Goal: Task Accomplishment & Management: Manage account settings

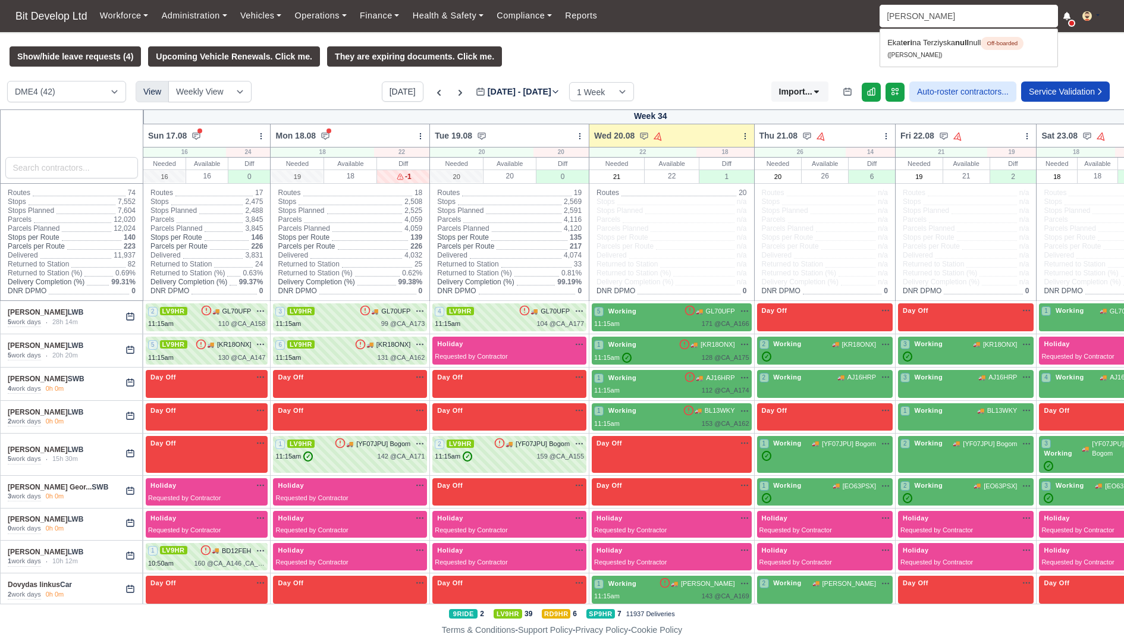
type input "erikson"
type input "erikson Francisco Afonso"
click at [910, 52] on strong "Enfield (DIG1) - Amazon Logistics ULEZ (EN3 7PZ)" at bounding box center [965, 51] width 154 height 28
type input "Erikson Francisco Afonso"
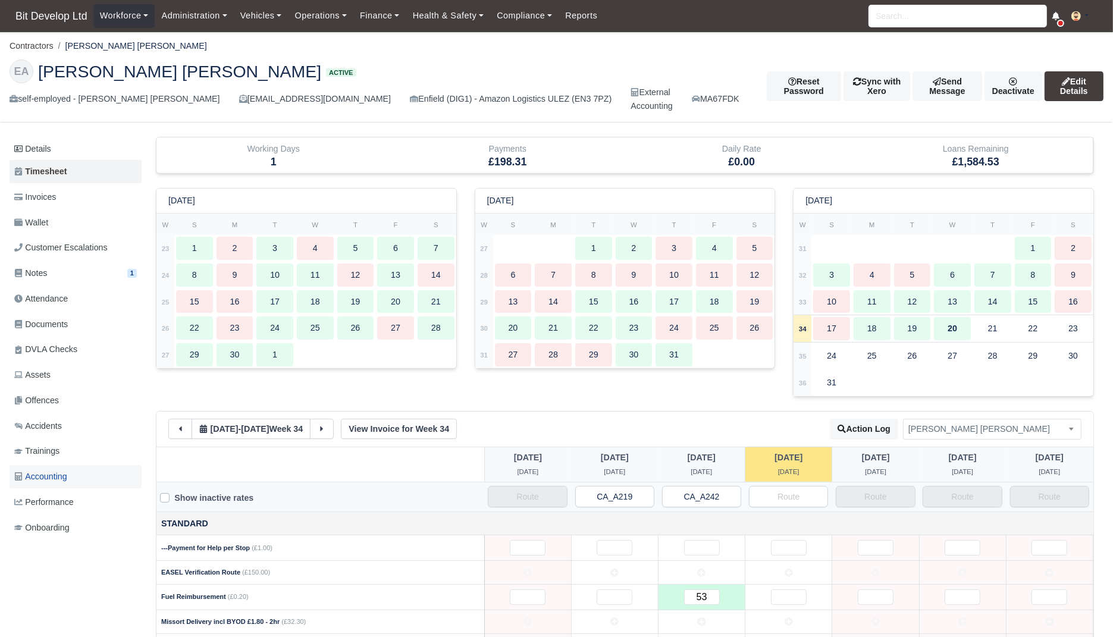
click at [54, 475] on span "Accounting" at bounding box center [40, 477] width 53 height 14
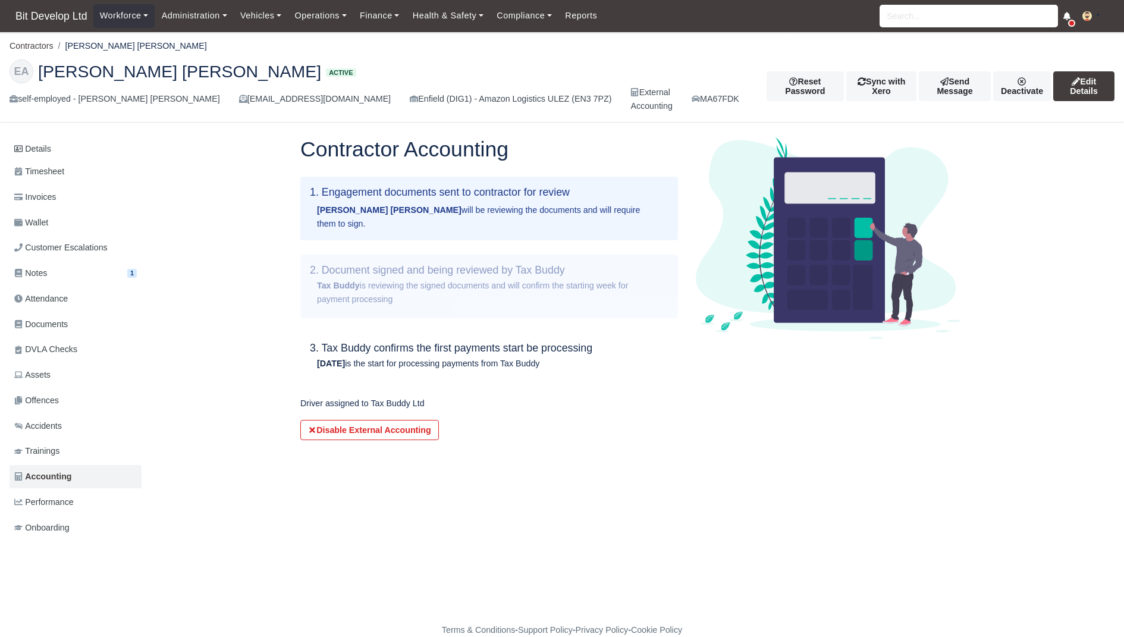
click at [1089, 8] on button at bounding box center [1095, 16] width 39 height 17
click at [1068, 55] on link "Settings" at bounding box center [1061, 63] width 106 height 25
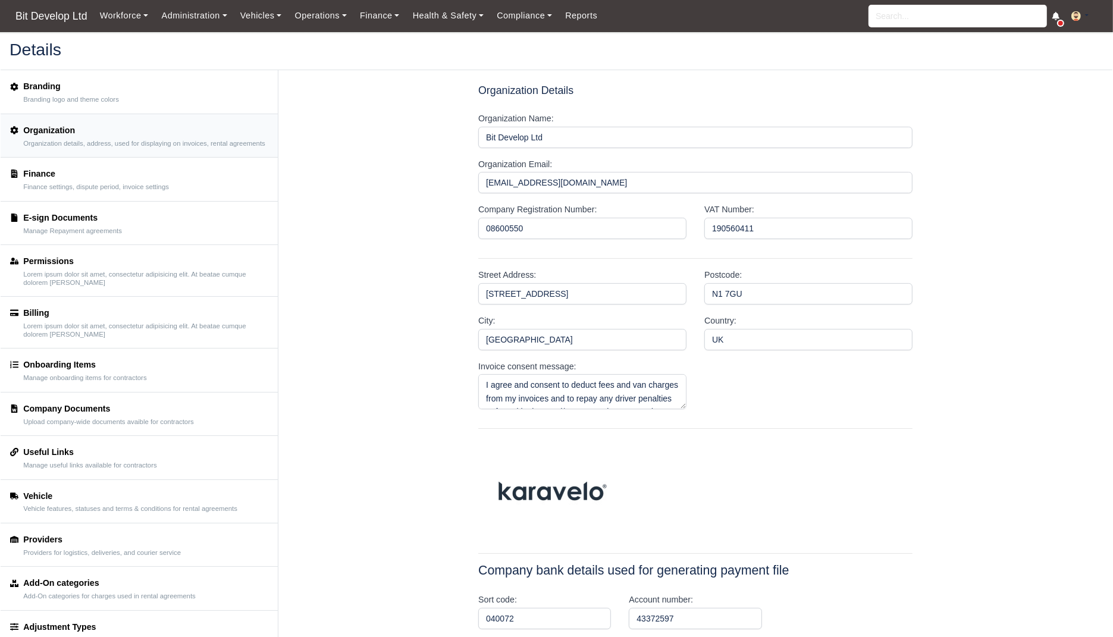
click at [169, 180] on div "Finance" at bounding box center [96, 174] width 146 height 14
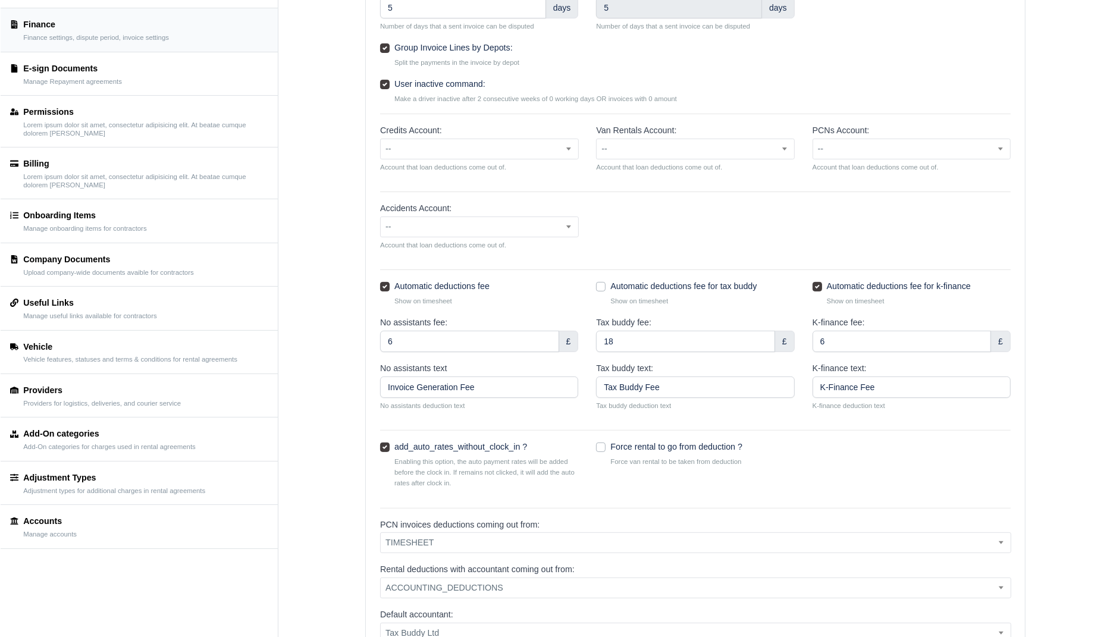
scroll to position [85, 0]
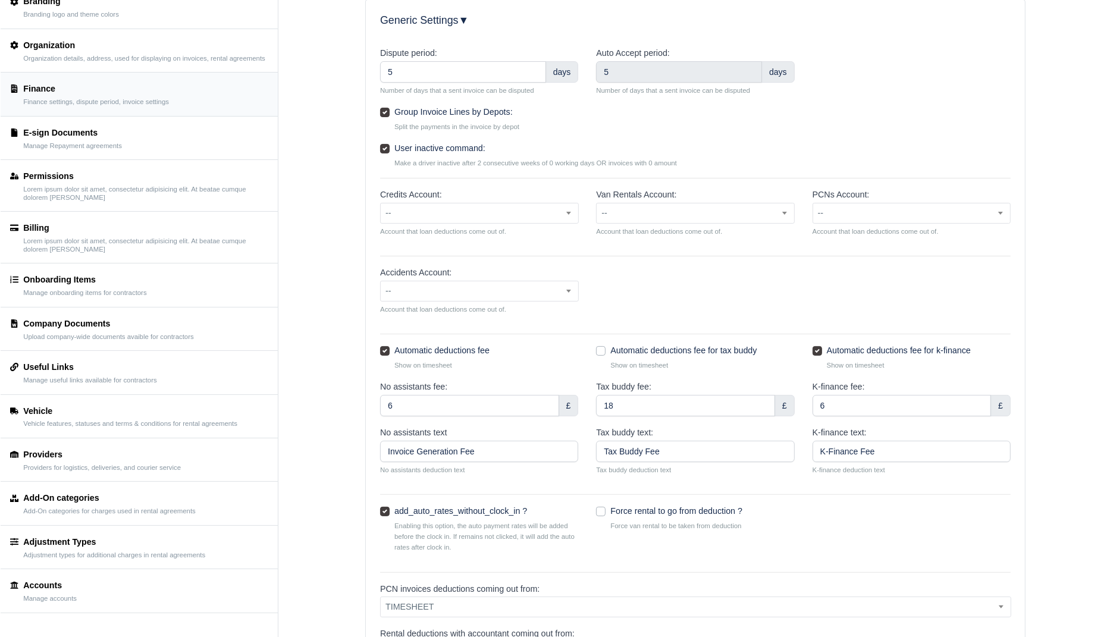
click at [111, 596] on div "Accounts Manage accounts" at bounding box center [139, 591] width 258 height 24
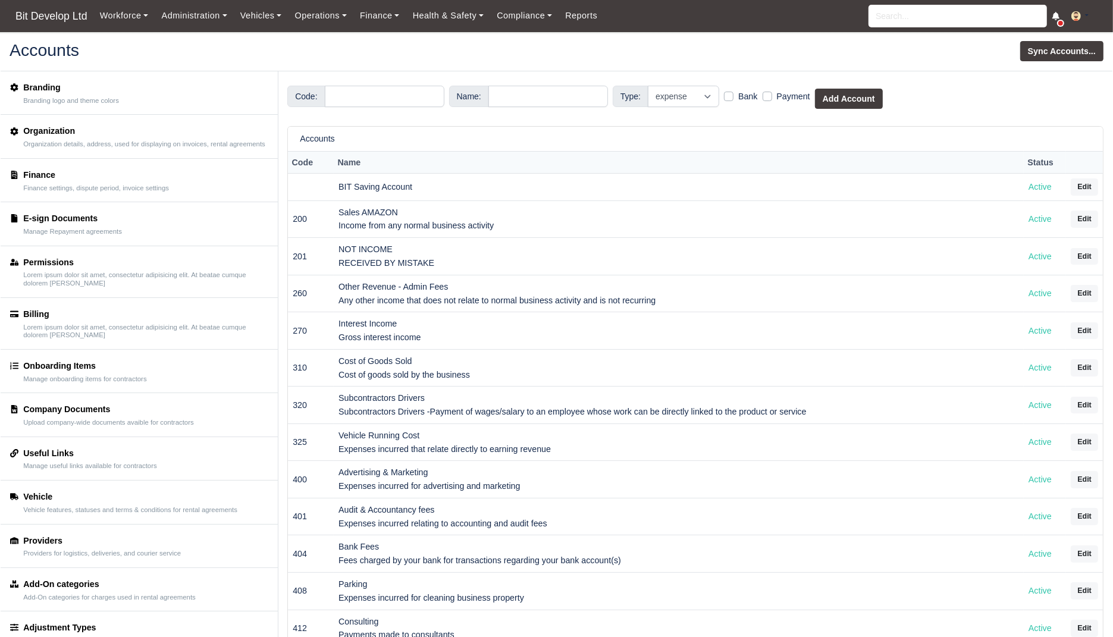
click at [1082, 13] on button at bounding box center [1084, 16] width 39 height 17
click at [1049, 57] on link "Settings" at bounding box center [1050, 63] width 106 height 25
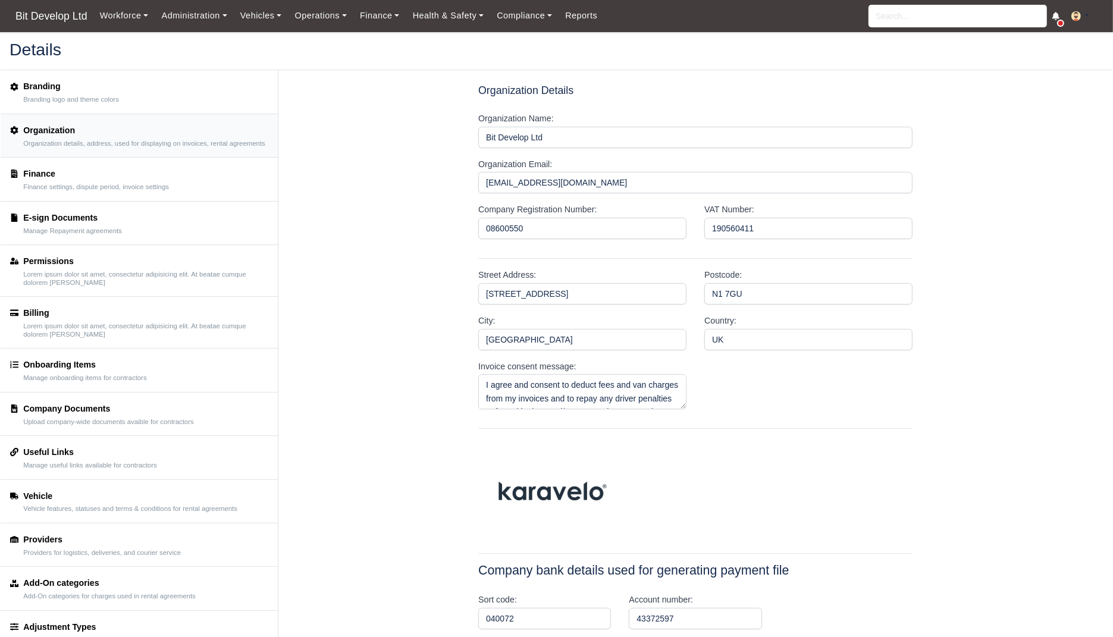
click at [1086, 14] on button at bounding box center [1084, 16] width 39 height 17
click at [1064, 34] on link "Payment Settings" at bounding box center [1050, 38] width 106 height 25
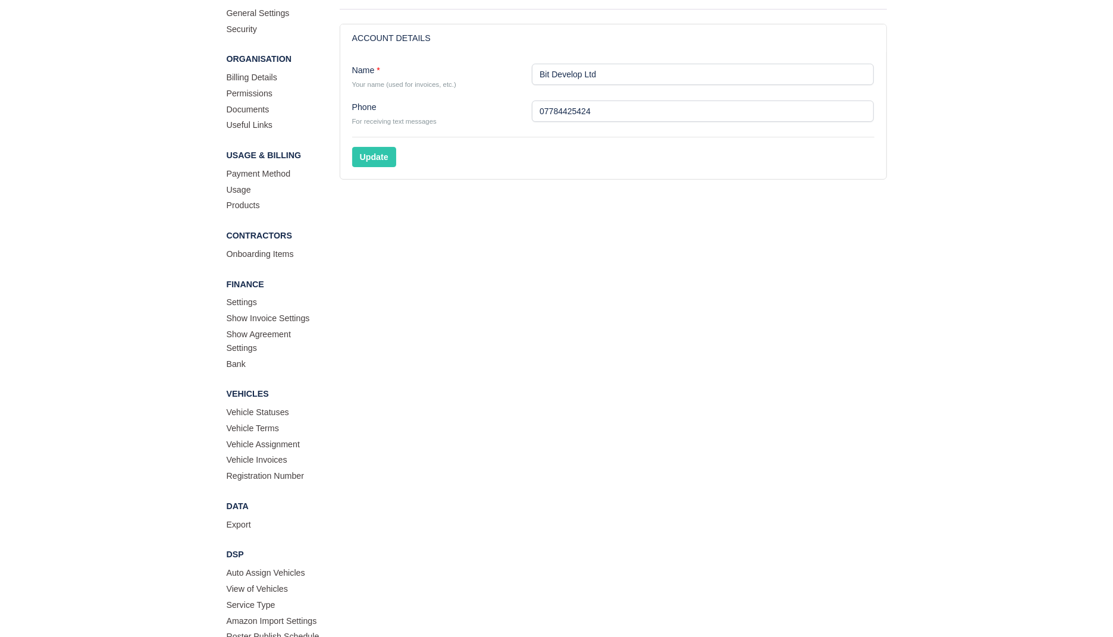
scroll to position [62, 0]
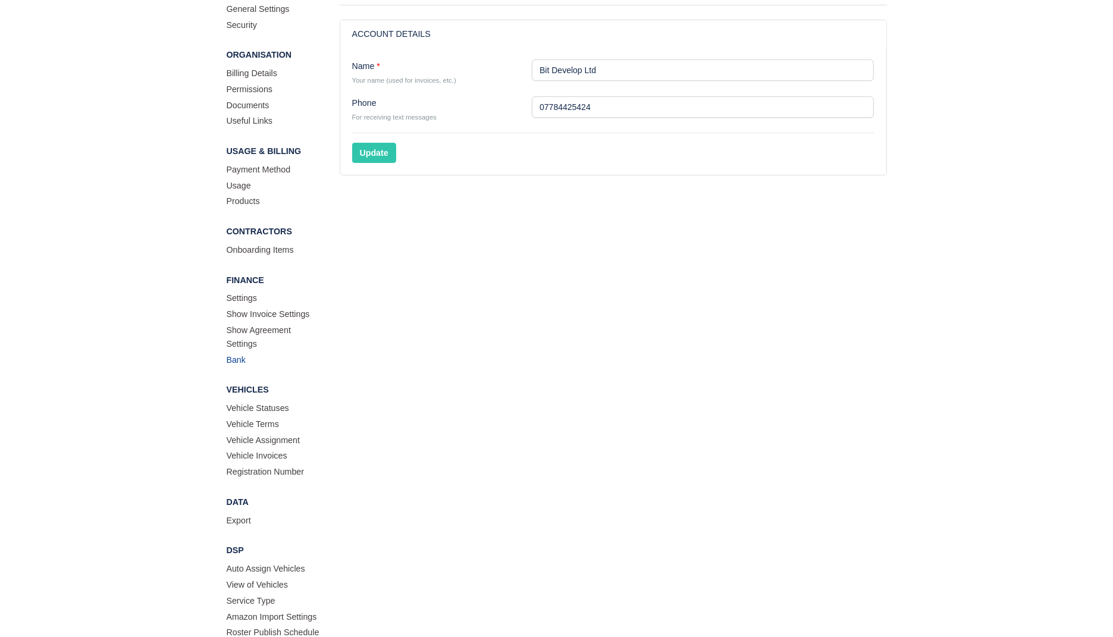
click at [238, 362] on link "Bank" at bounding box center [274, 361] width 95 height 16
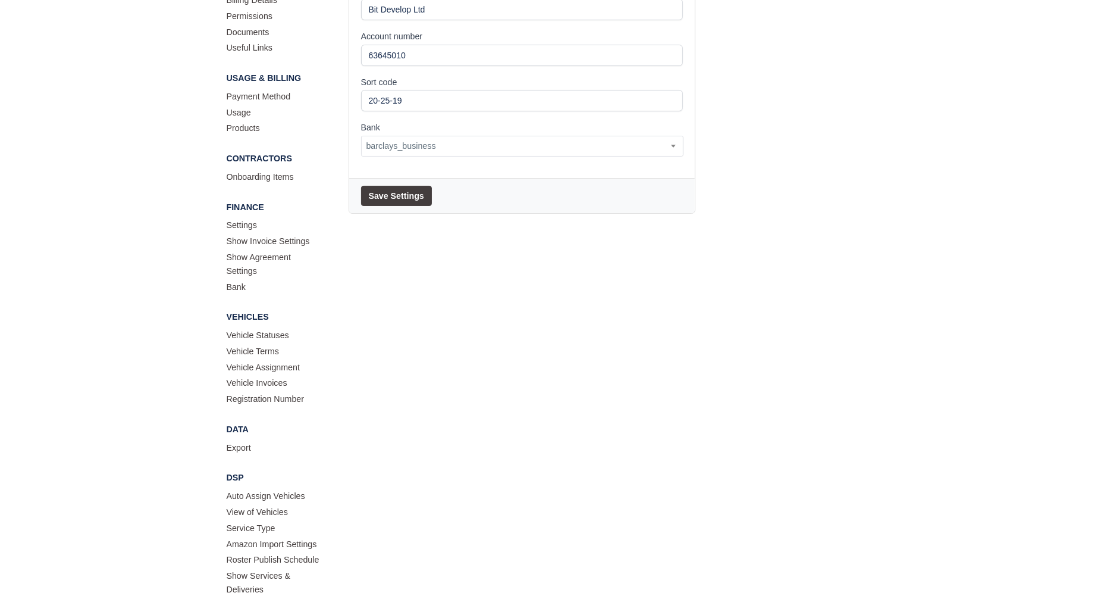
scroll to position [137, 0]
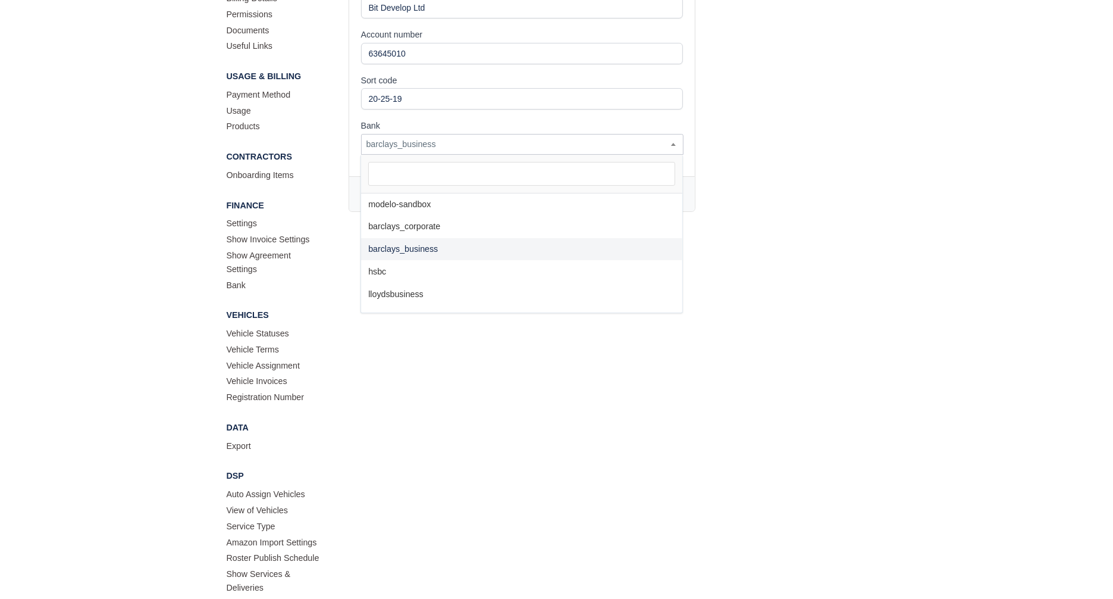
click at [589, 149] on span "barclays_business" at bounding box center [522, 144] width 321 height 15
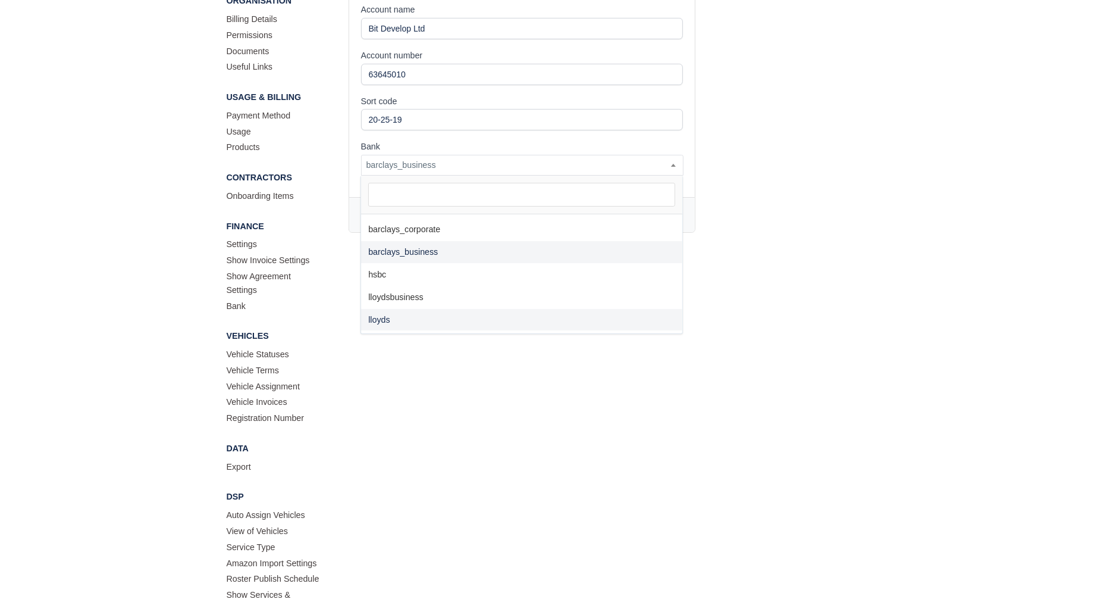
scroll to position [14, 0]
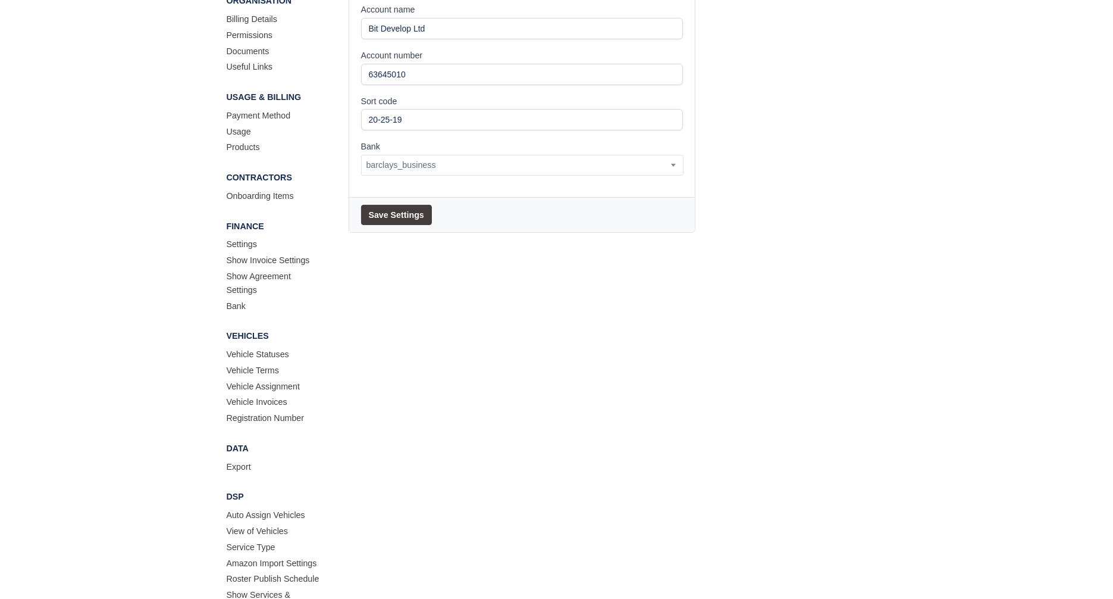
click at [838, 274] on div "Bank Settings Enabled - Enable bank bulk payment Enable bank bulk payment Accou…" at bounding box center [613, 274] width 565 height 688
drag, startPoint x: 364, startPoint y: 54, endPoint x: 428, endPoint y: 59, distance: 65.1
click at [428, 59] on div "Account number 63645010" at bounding box center [522, 67] width 322 height 36
drag, startPoint x: 364, startPoint y: 7, endPoint x: 415, endPoint y: 7, distance: 51.2
click at [415, 7] on label "Account name" at bounding box center [388, 10] width 54 height 14
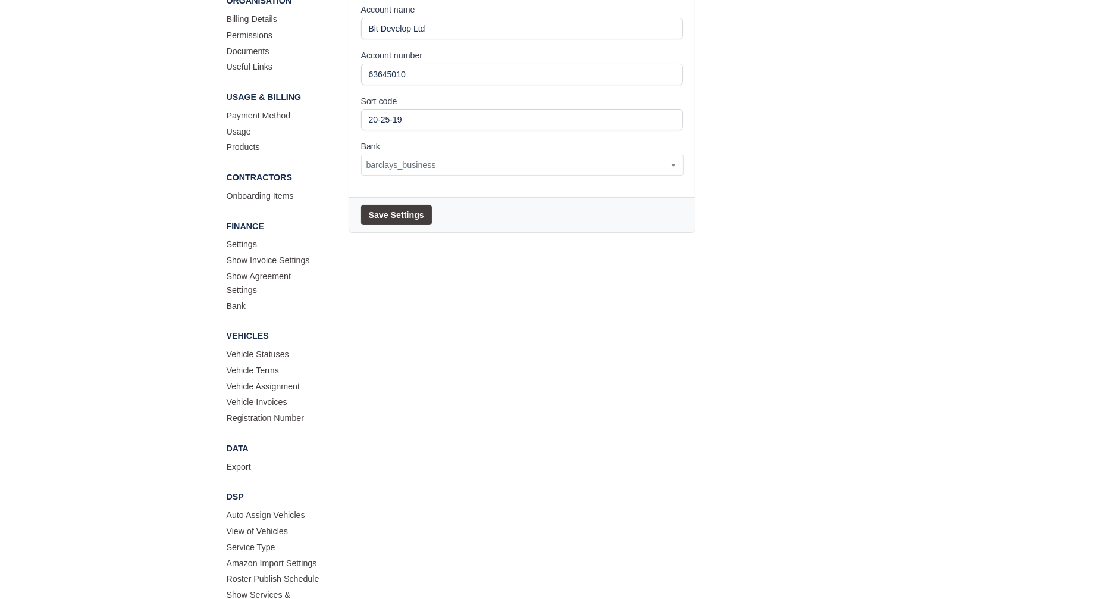
click at [415, 18] on input "Bit Develop Ltd" at bounding box center [522, 28] width 322 height 21
click at [654, 169] on span "barclays_business" at bounding box center [522, 165] width 321 height 15
click at [838, 193] on div "Bank Settings Enabled - Enable bank bulk payment Enable bank bulk payment Accou…" at bounding box center [613, 81] width 547 height 303
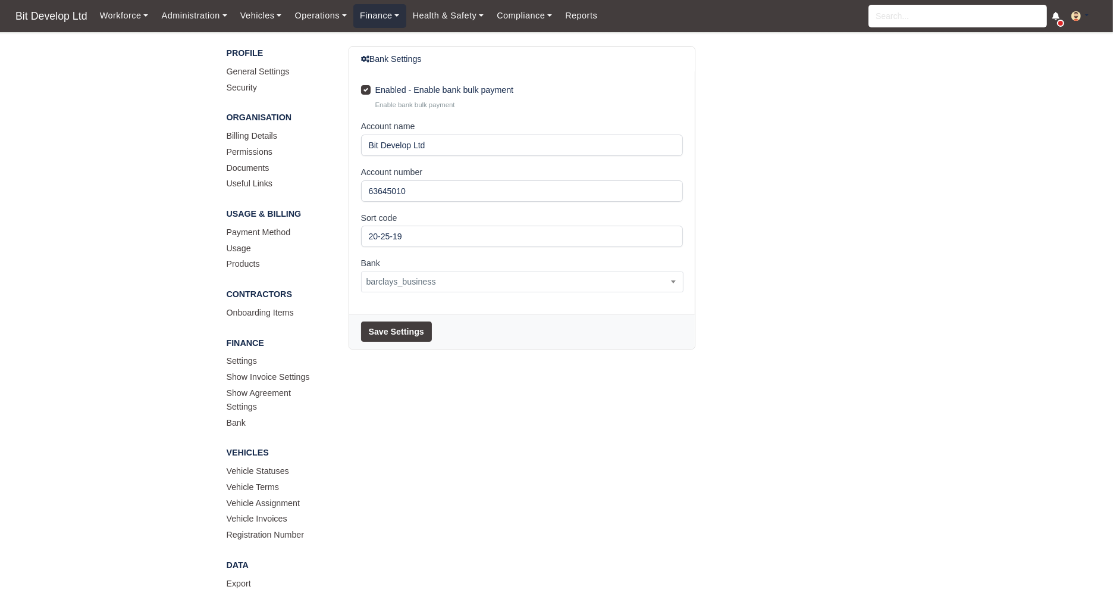
click at [392, 17] on link "Finance" at bounding box center [379, 15] width 53 height 23
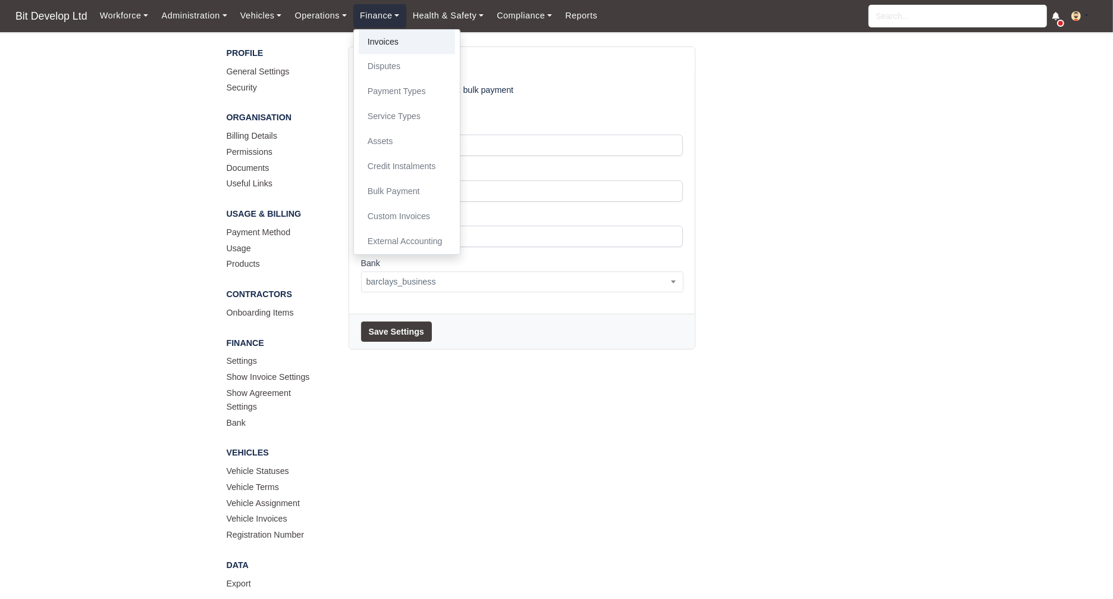
click at [387, 42] on link "Invoices" at bounding box center [407, 42] width 96 height 25
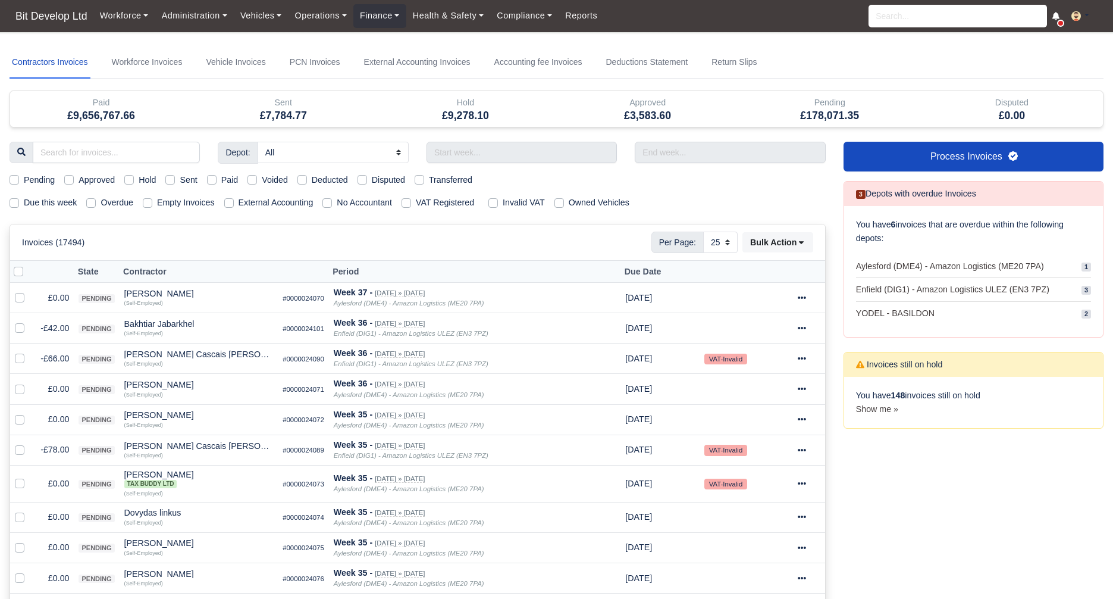
select select "25"
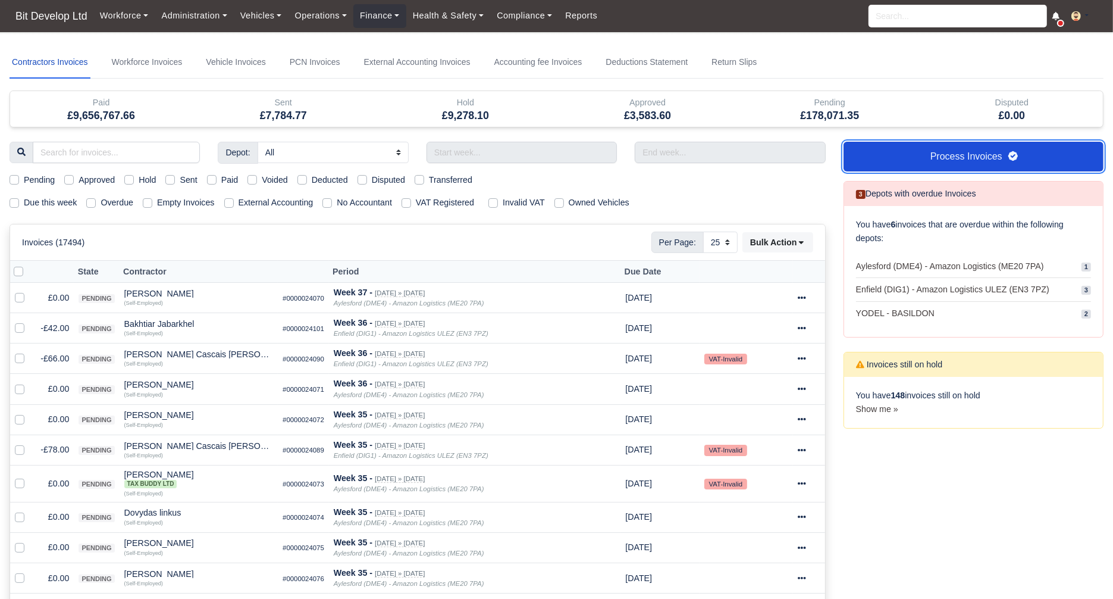
click at [921, 161] on link "Process Invoices" at bounding box center [974, 157] width 260 height 30
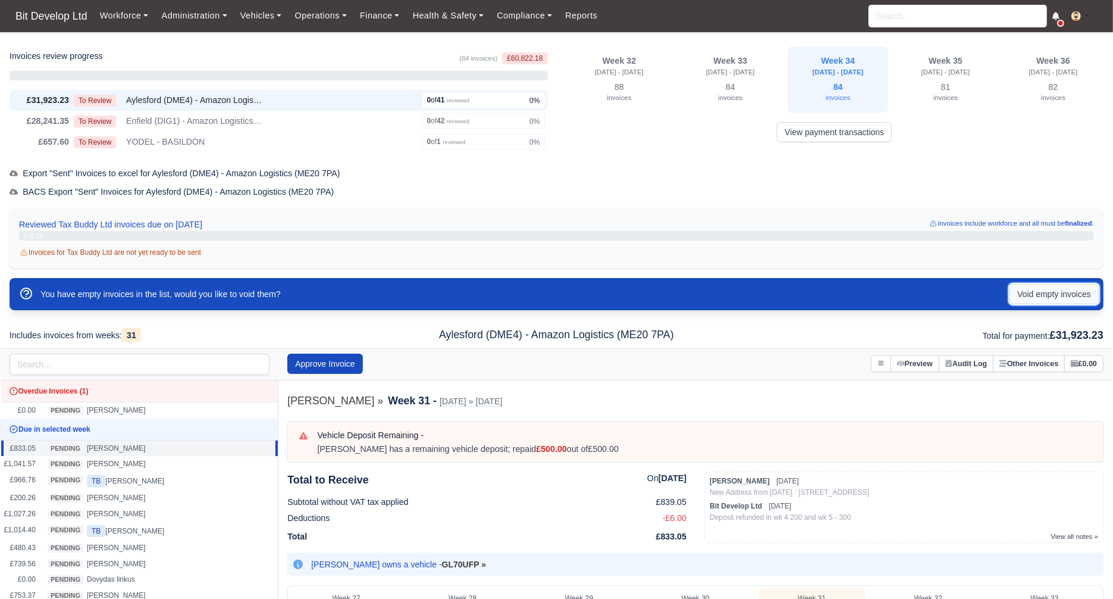
click at [1063, 292] on button "Void empty invoices" at bounding box center [1054, 294] width 89 height 20
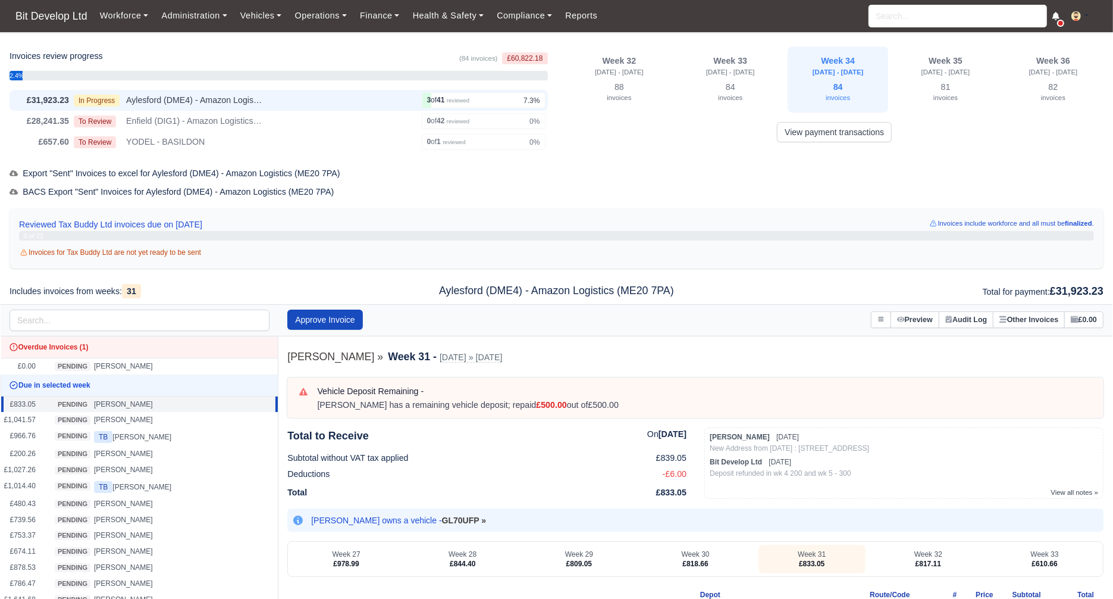
click at [356, 102] on div "In Progress Aylesford (DME4) - Amazon Logistics (ME20 7PA)" at bounding box center [245, 100] width 343 height 14
click at [328, 98] on div "In Progress Aylesford (DME4) - Amazon Logistics (ME20 7PA)" at bounding box center [245, 100] width 343 height 14
click at [737, 94] on small "invoices" at bounding box center [730, 97] width 24 height 7
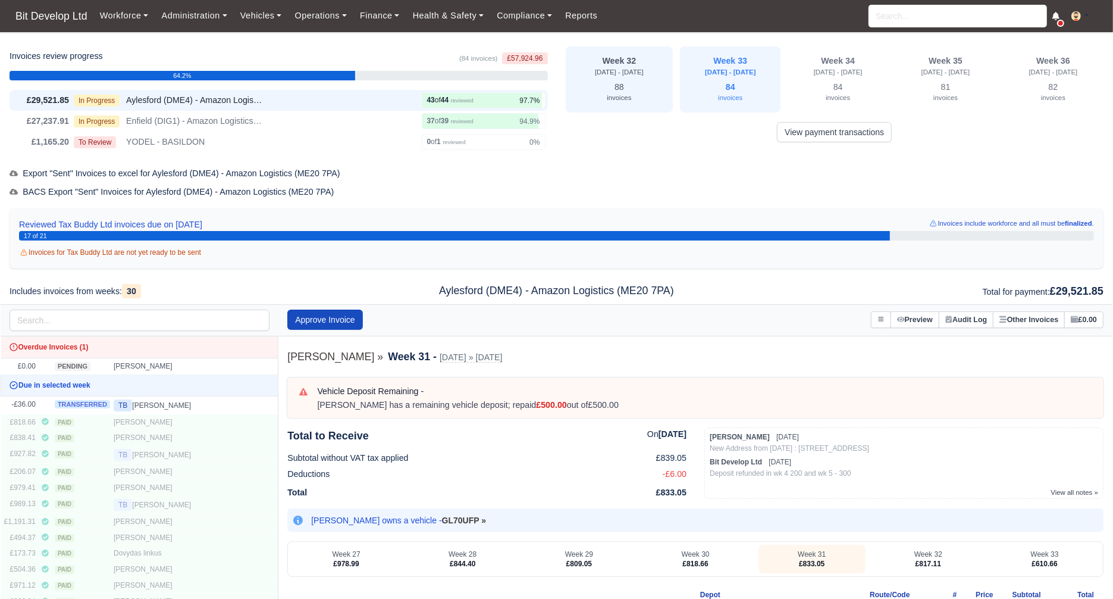
click at [650, 82] on div "88 invoices" at bounding box center [619, 93] width 93 height 26
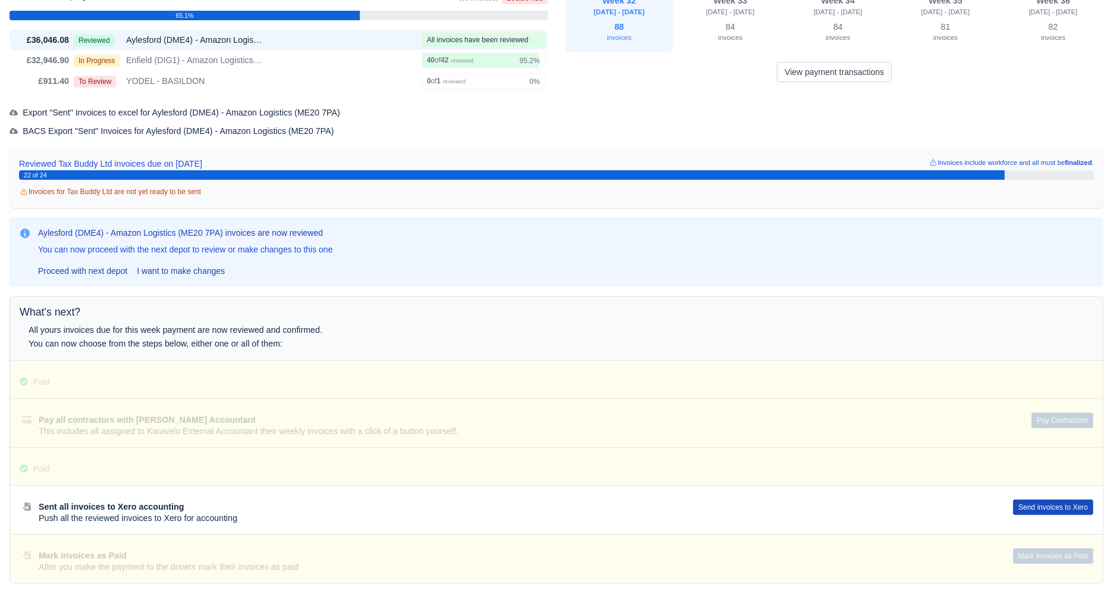
scroll to position [68, 0]
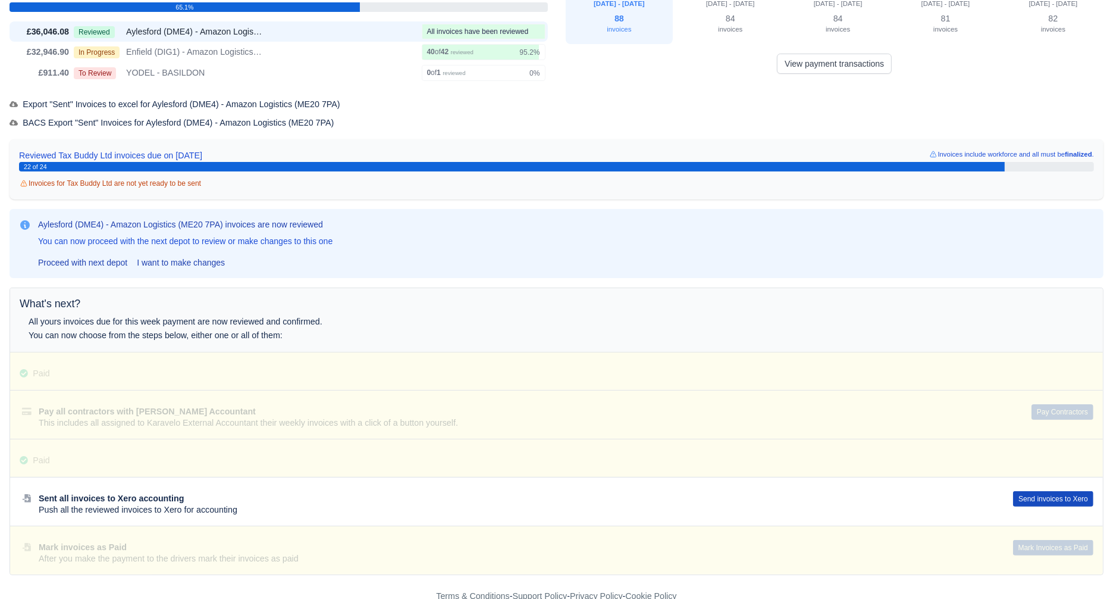
drag, startPoint x: 40, startPoint y: 410, endPoint x: 88, endPoint y: 409, distance: 47.6
click at [88, 410] on div at bounding box center [556, 414] width 1093 height 48
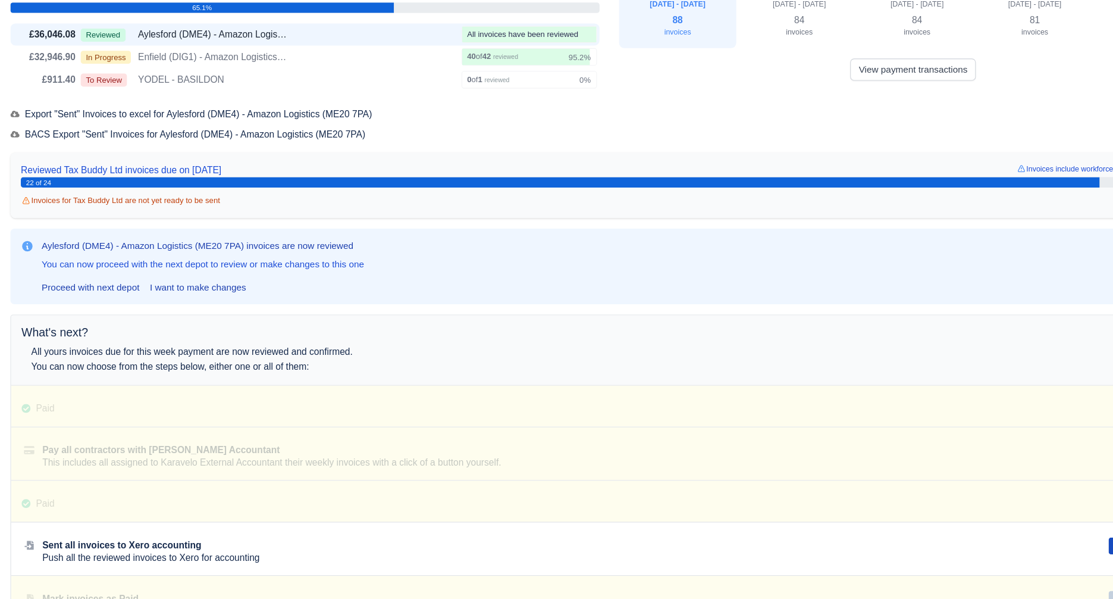
scroll to position [0, 0]
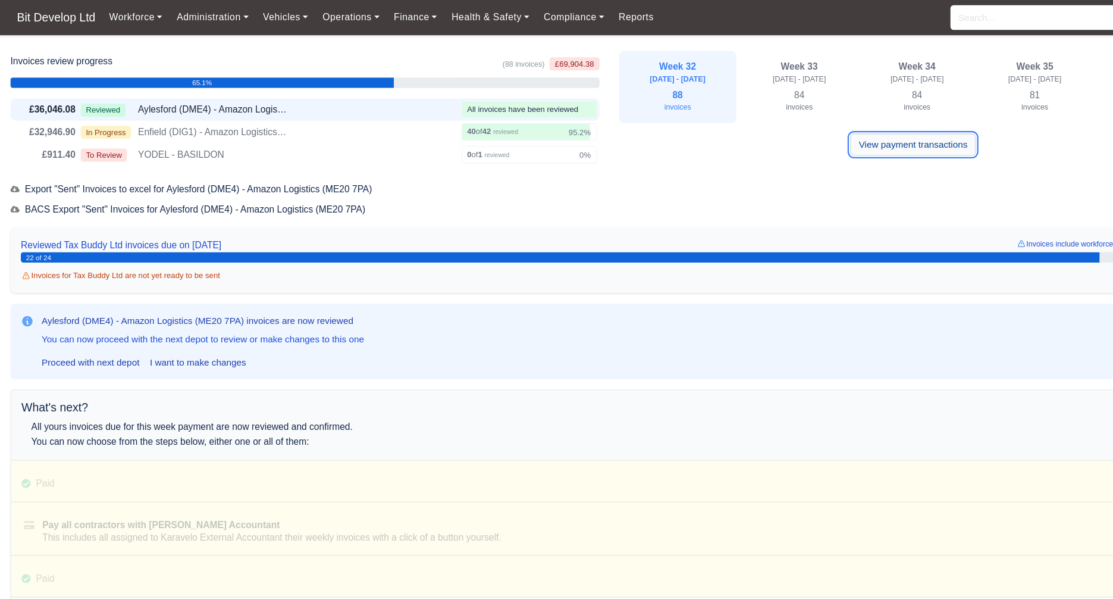
click at [834, 130] on link "View payment transactions" at bounding box center [834, 132] width 115 height 20
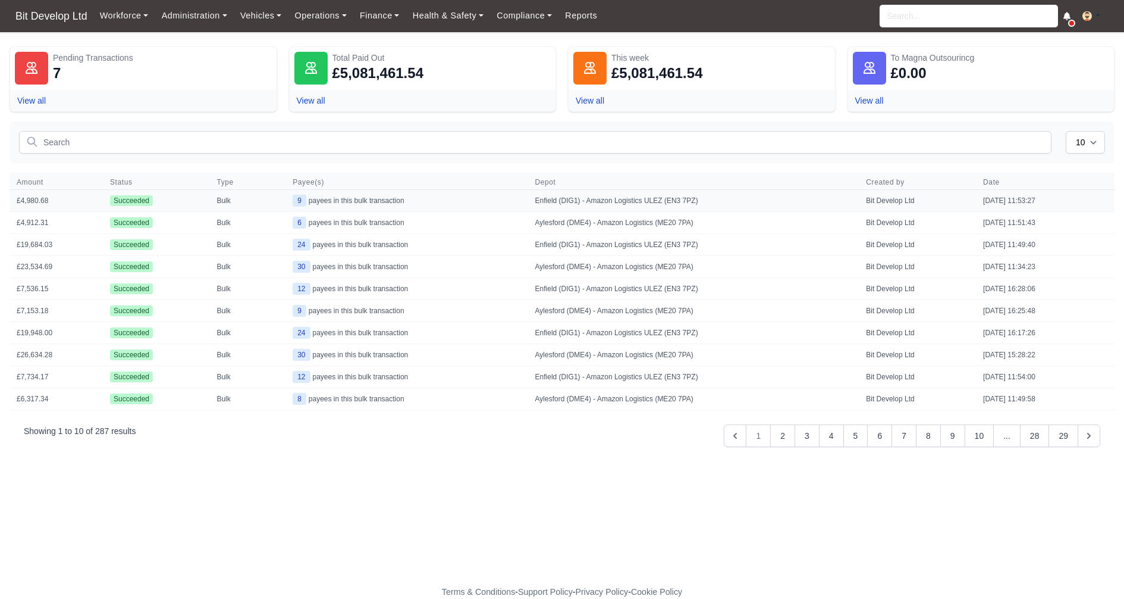
click at [30, 199] on td "£4,980.68" at bounding box center [56, 201] width 93 height 22
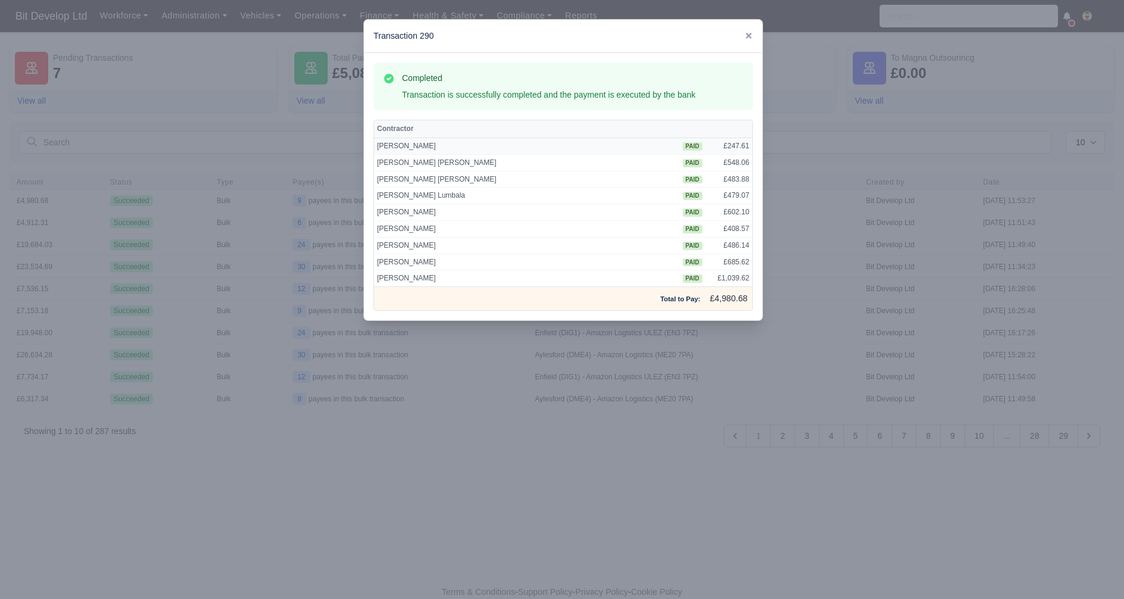
drag, startPoint x: 744, startPoint y: 144, endPoint x: 731, endPoint y: 146, distance: 13.9
click at [731, 146] on td "£247.61" at bounding box center [729, 145] width 47 height 17
drag, startPoint x: 747, startPoint y: 162, endPoint x: 729, endPoint y: 162, distance: 17.9
click at [729, 162] on td "£548.06" at bounding box center [729, 162] width 47 height 17
click at [728, 176] on td "£483.88" at bounding box center [729, 179] width 47 height 17
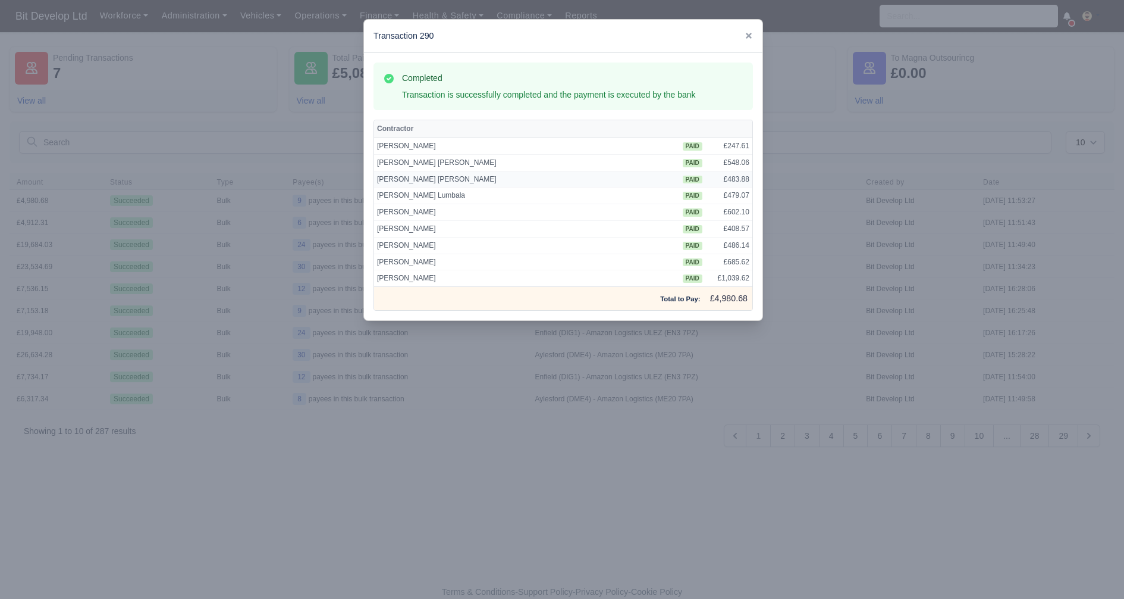
click at [728, 176] on td "£483.88" at bounding box center [729, 179] width 47 height 17
drag, startPoint x: 748, startPoint y: 293, endPoint x: 725, endPoint y: 294, distance: 23.2
click at [725, 294] on td "£4,980.68" at bounding box center [729, 298] width 47 height 23
click at [748, 36] on icon at bounding box center [749, 36] width 6 height 6
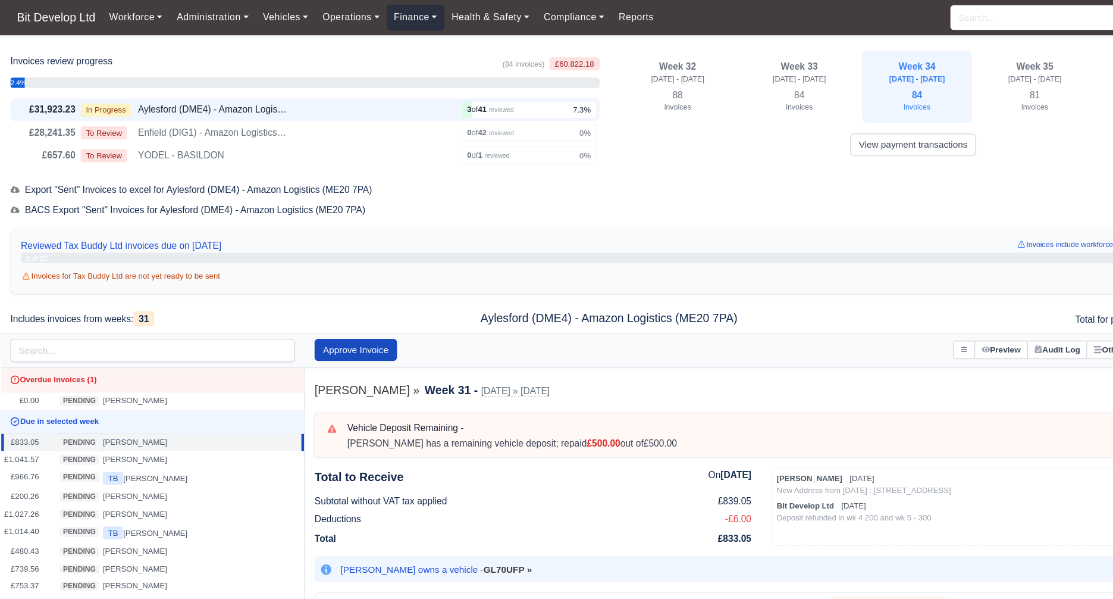
click at [371, 10] on link "Finance" at bounding box center [379, 15] width 53 height 23
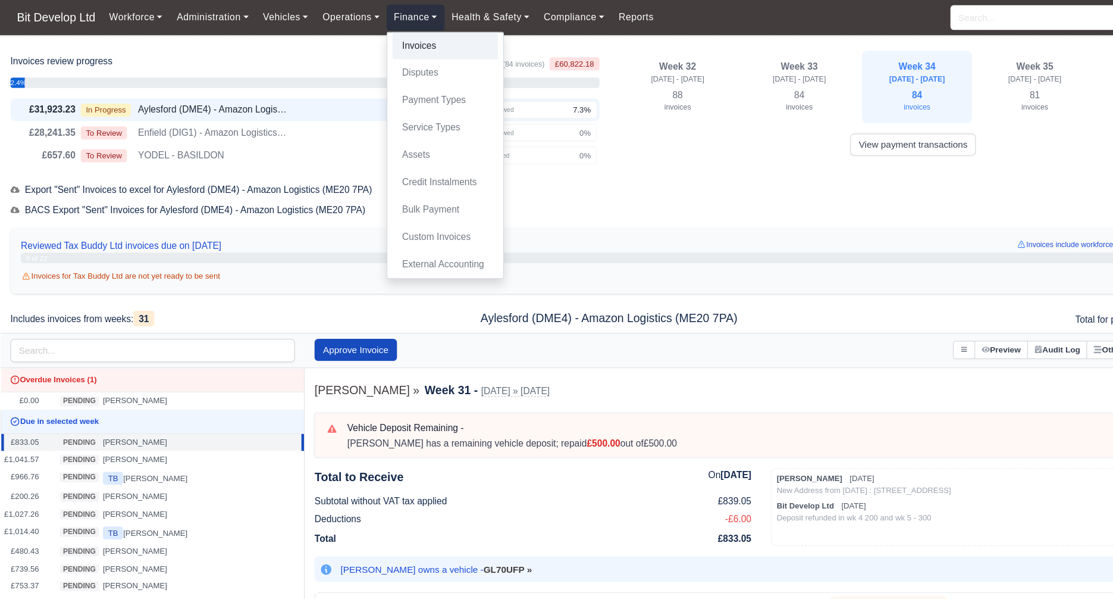
click at [374, 42] on link "Invoices" at bounding box center [407, 42] width 96 height 25
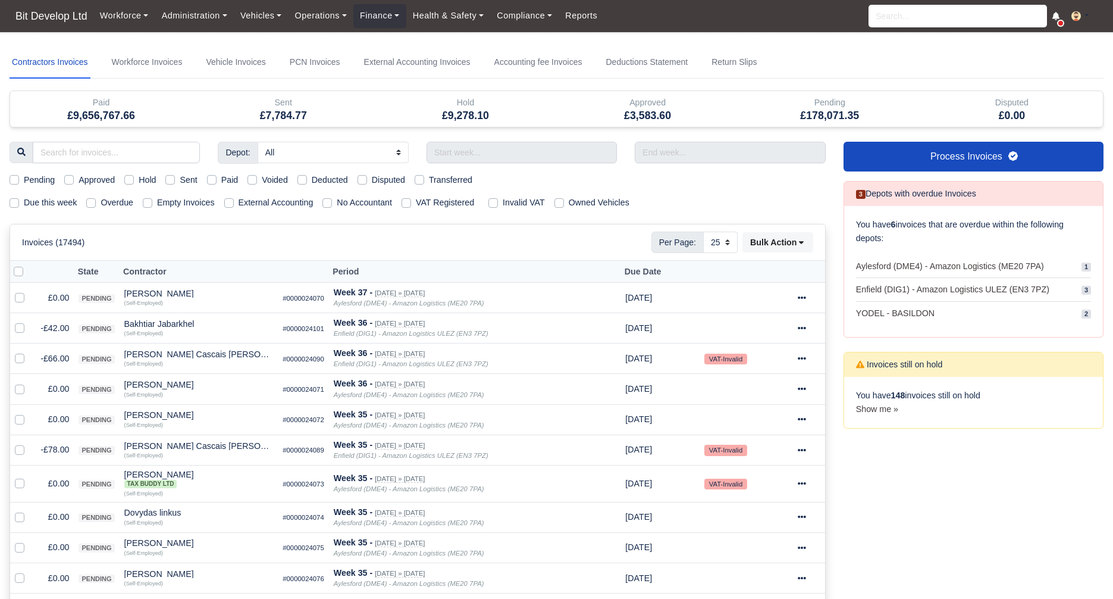
select select "25"
click at [181, 181] on div "Sent" at bounding box center [181, 180] width 32 height 14
click at [180, 180] on label "Sent" at bounding box center [188, 180] width 17 height 14
click at [175, 180] on input "Sent" at bounding box center [170, 178] width 10 height 10
checkbox input "true"
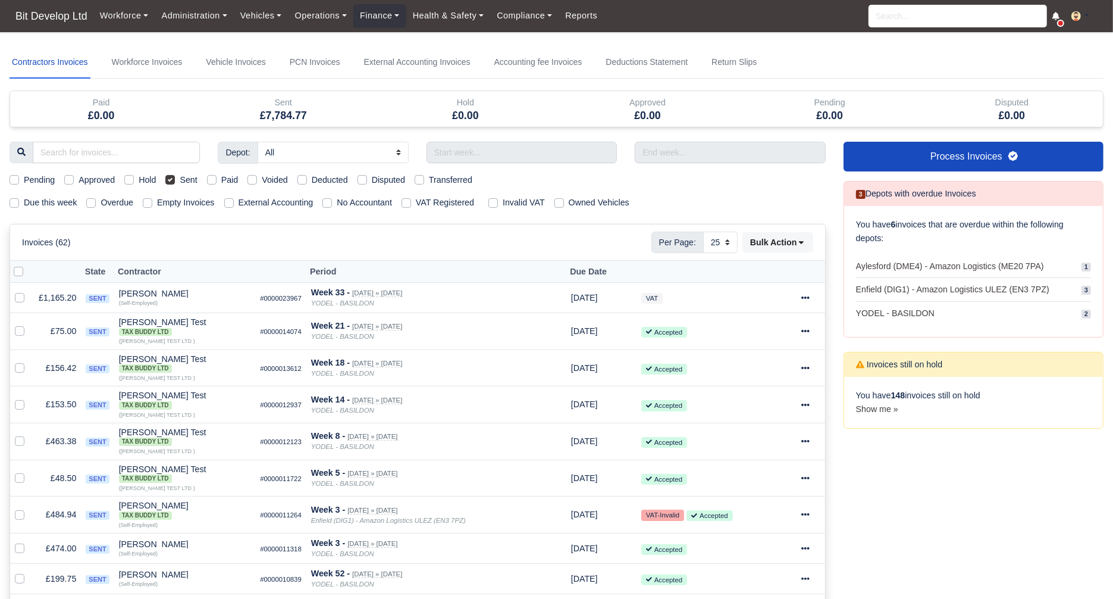
click at [190, 183] on label "Sent" at bounding box center [188, 180] width 17 height 14
click at [175, 183] on input "Sent" at bounding box center [170, 178] width 10 height 10
checkbox input "false"
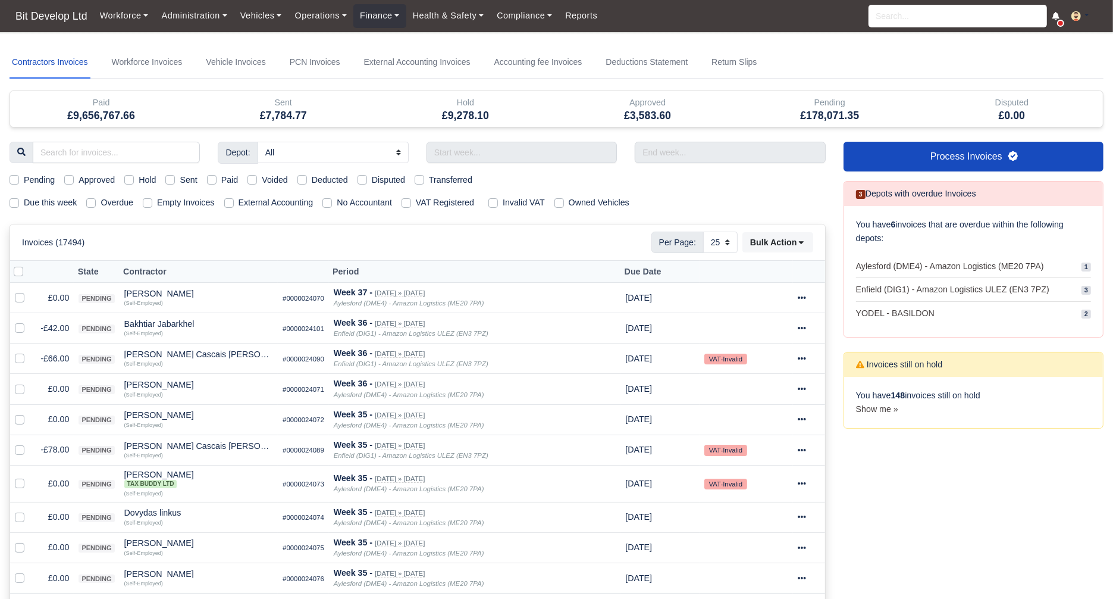
click at [221, 179] on label "Paid" at bounding box center [229, 180] width 17 height 14
click at [217, 179] on input "Paid" at bounding box center [212, 178] width 10 height 10
checkbox input "true"
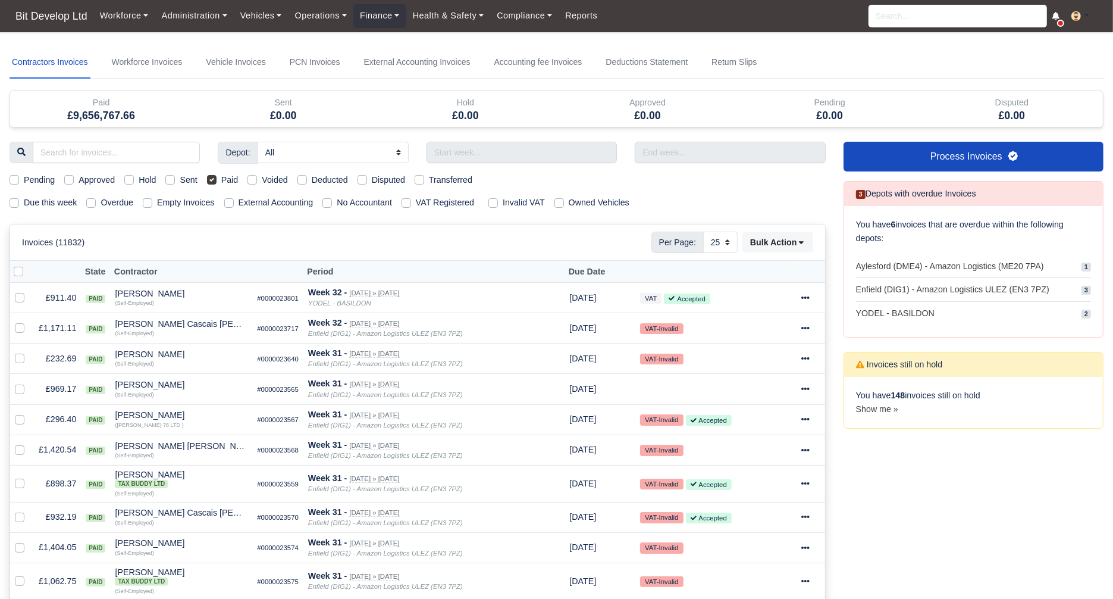
click at [221, 178] on label "Paid" at bounding box center [229, 180] width 17 height 14
click at [216, 178] on input "Paid" at bounding box center [212, 178] width 10 height 10
checkbox input "false"
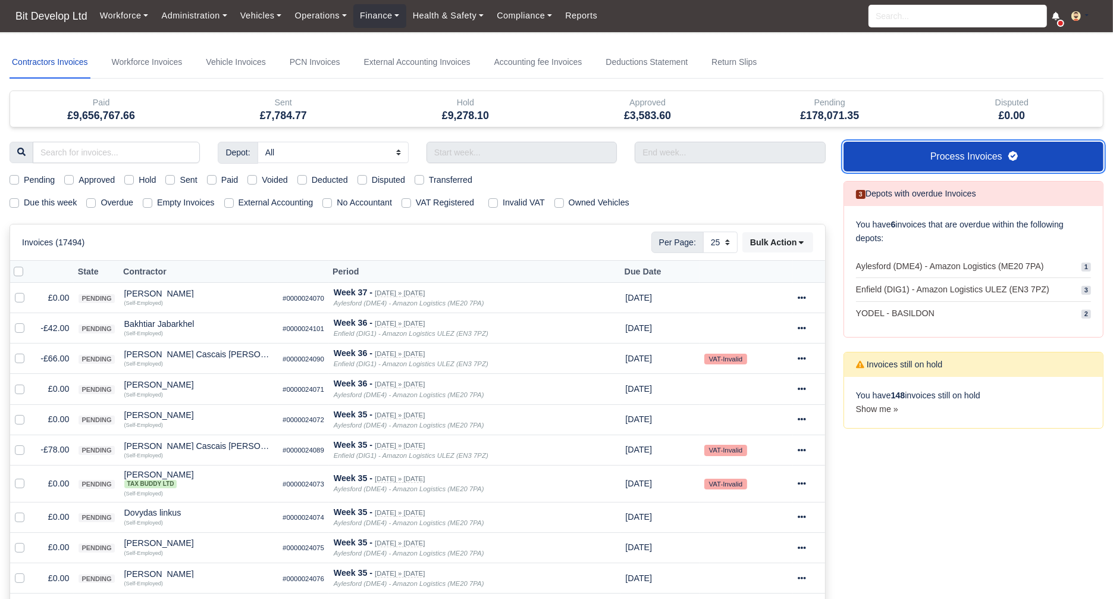
click at [936, 154] on link "Process Invoices" at bounding box center [974, 157] width 260 height 30
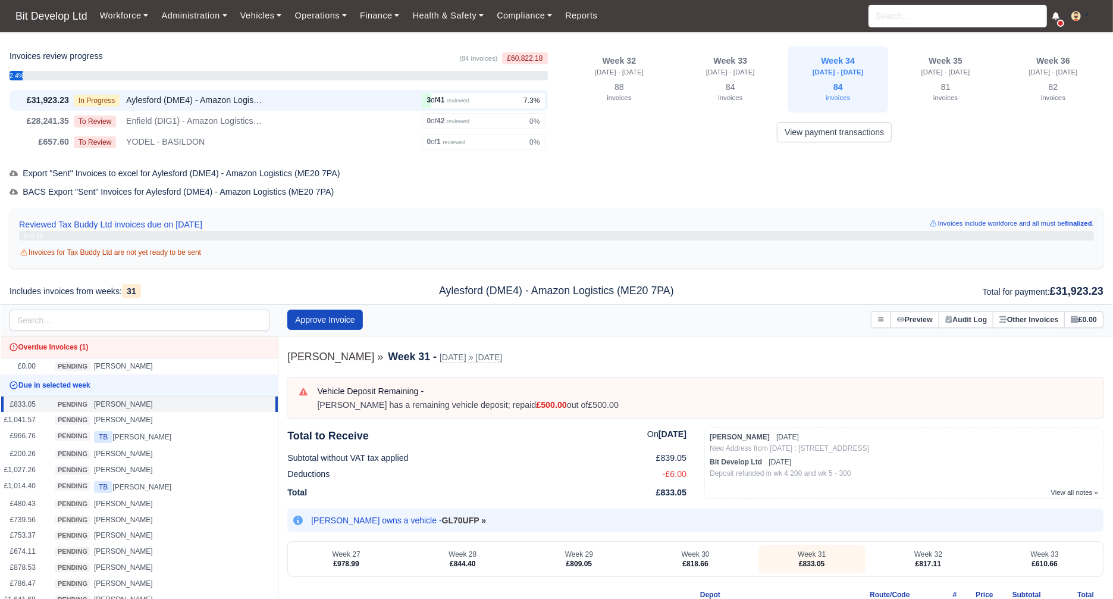
click at [1087, 20] on button at bounding box center [1084, 16] width 39 height 17
click at [1068, 45] on link "Payment Settings" at bounding box center [1050, 38] width 106 height 25
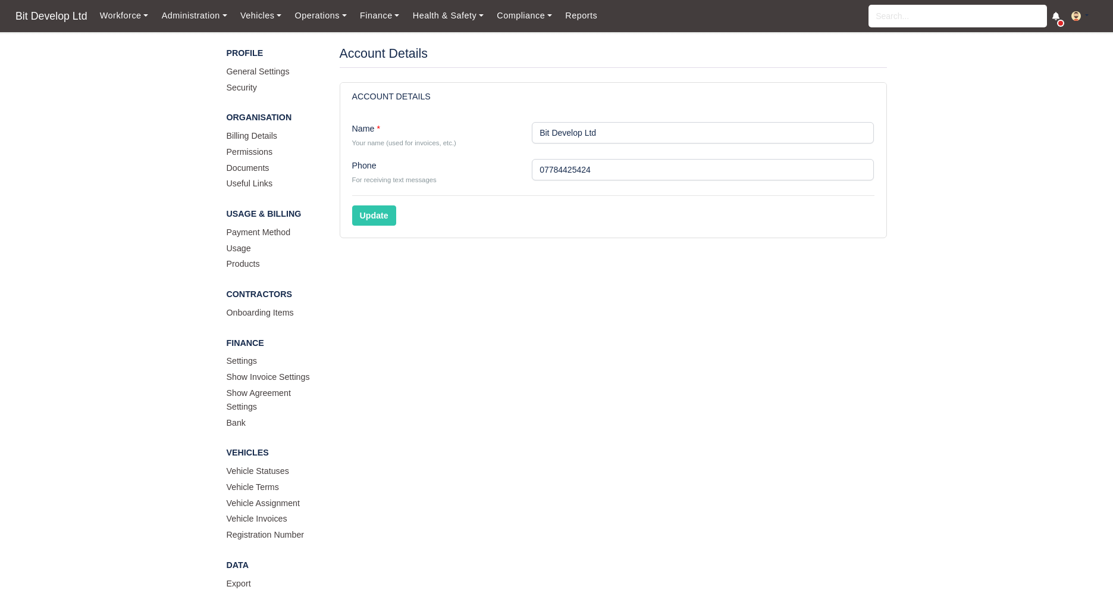
scroll to position [149, 0]
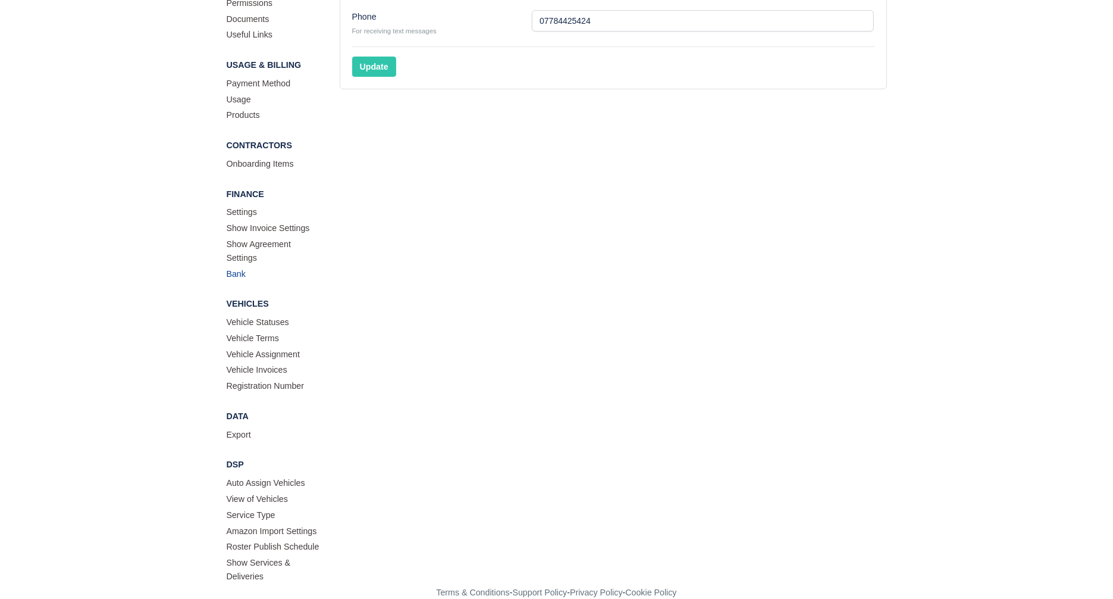
click at [243, 277] on link "Bank" at bounding box center [274, 275] width 95 height 16
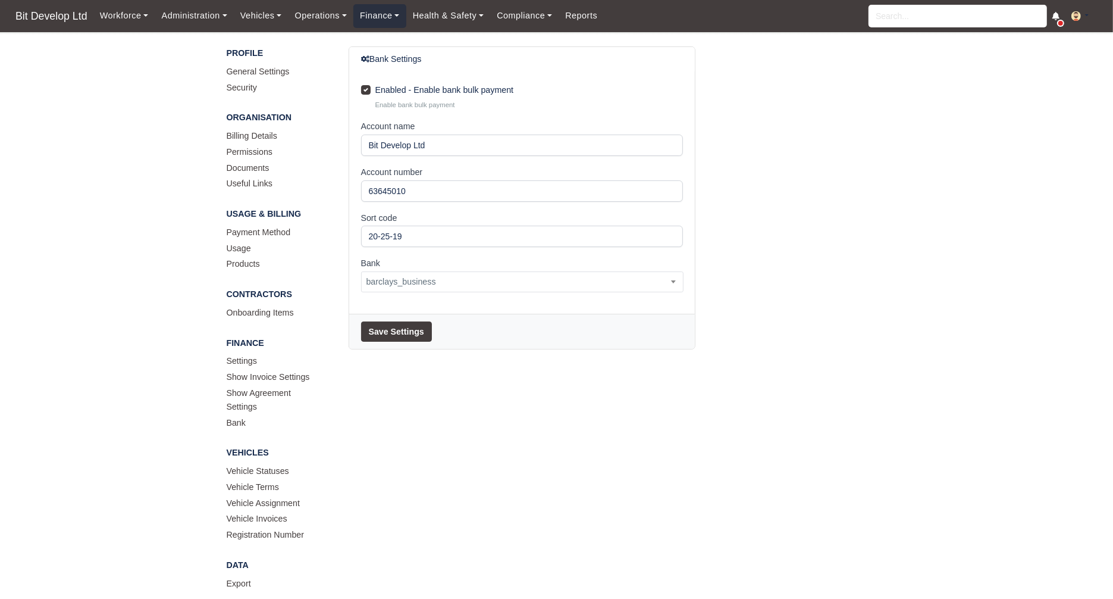
click at [399, 10] on link "Finance" at bounding box center [379, 15] width 53 height 23
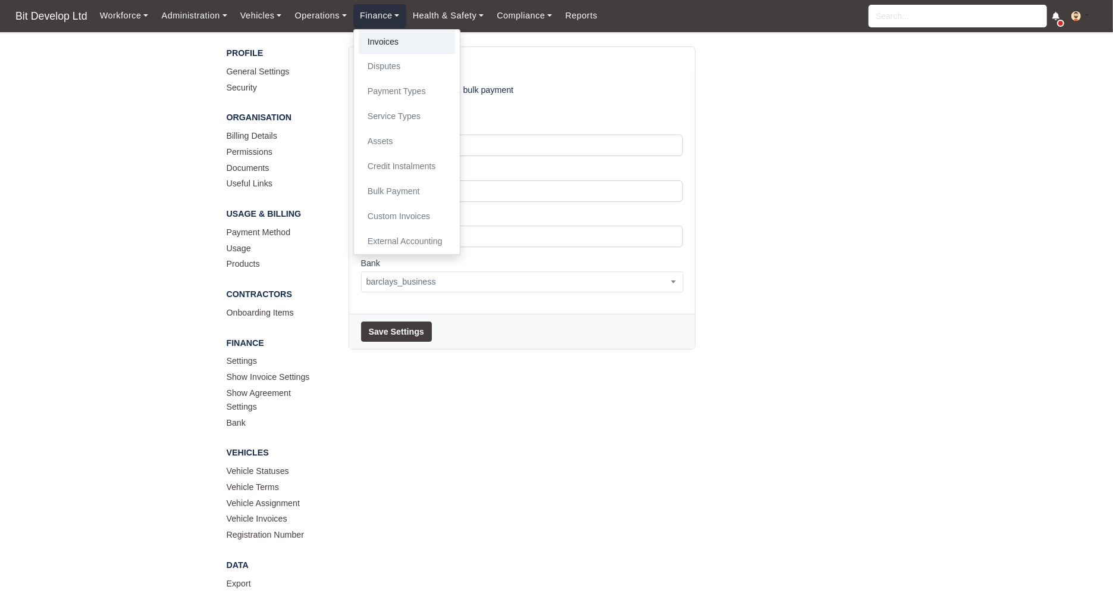
click at [392, 37] on link "Invoices" at bounding box center [407, 42] width 96 height 25
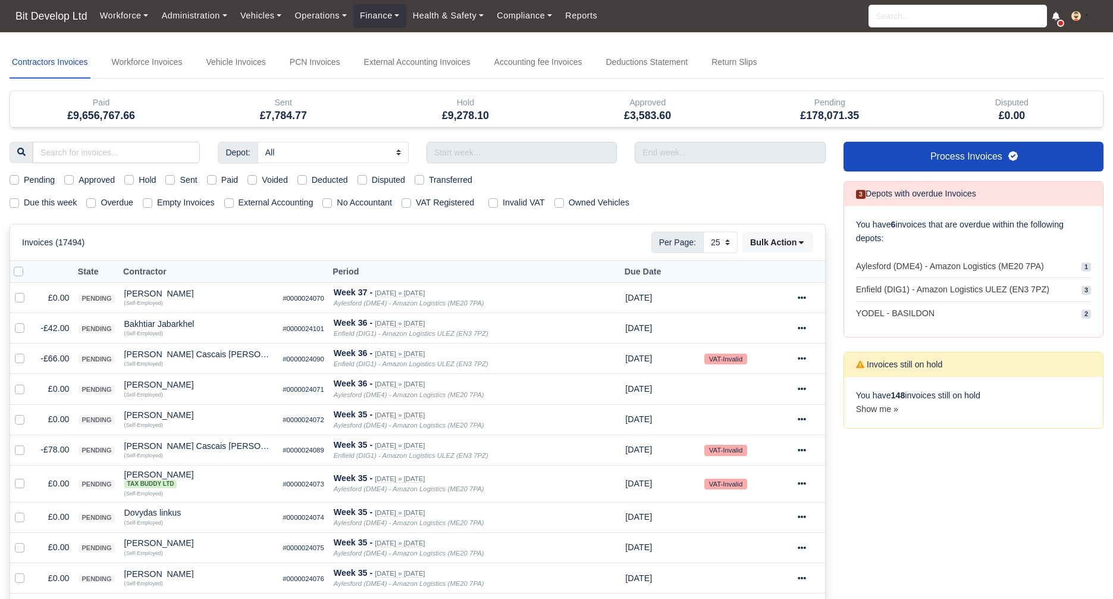
select select "25"
click at [1079, 11] on button at bounding box center [1084, 16] width 39 height 17
click at [1055, 58] on link "Settings" at bounding box center [1050, 63] width 106 height 25
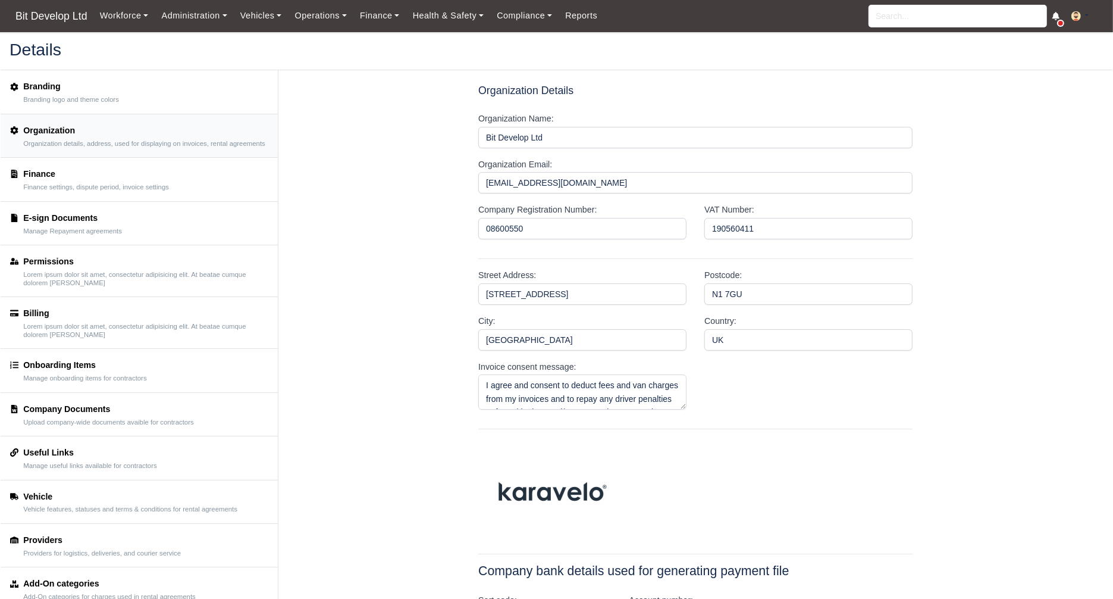
click at [1075, 17] on img at bounding box center [1076, 16] width 10 height 10
click at [1061, 37] on link "Payment Settings" at bounding box center [1050, 38] width 106 height 25
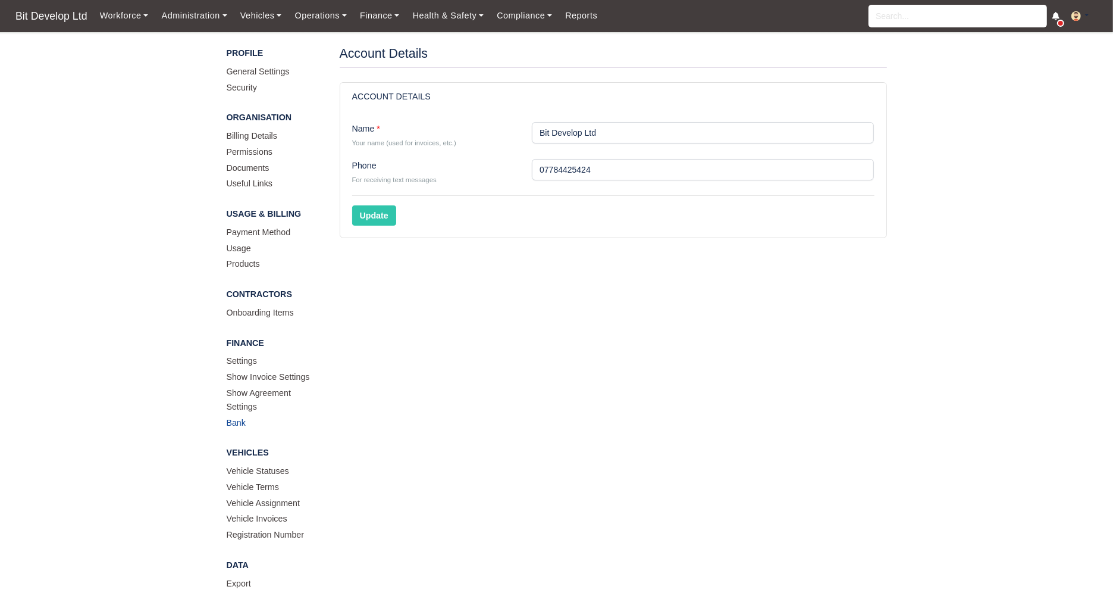
click at [239, 421] on link "Bank" at bounding box center [274, 424] width 95 height 16
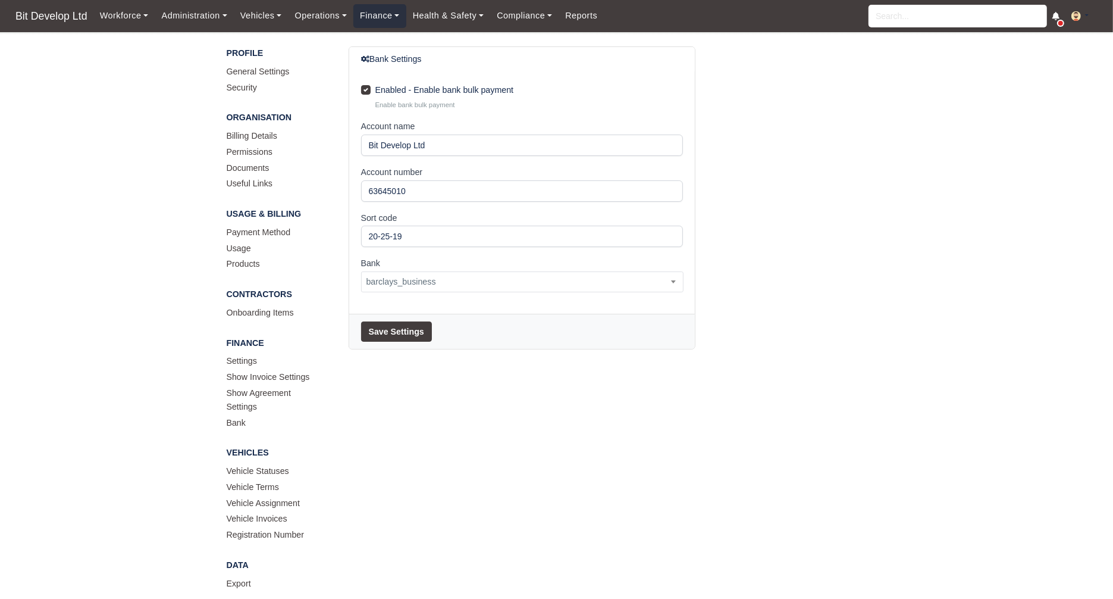
click at [393, 13] on link "Finance" at bounding box center [379, 15] width 53 height 23
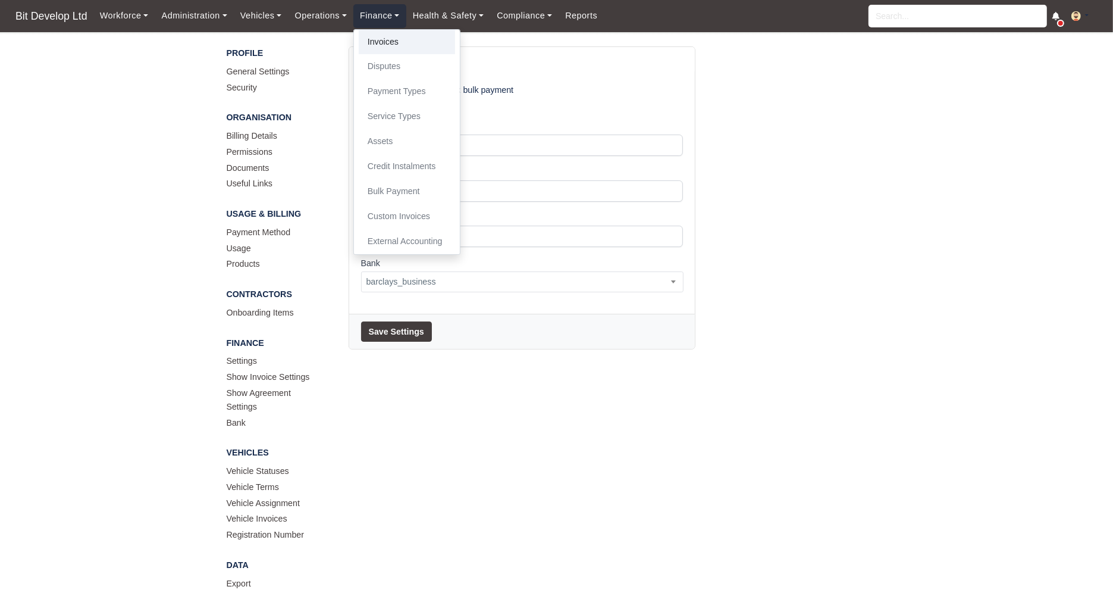
click at [394, 36] on link "Invoices" at bounding box center [407, 42] width 96 height 25
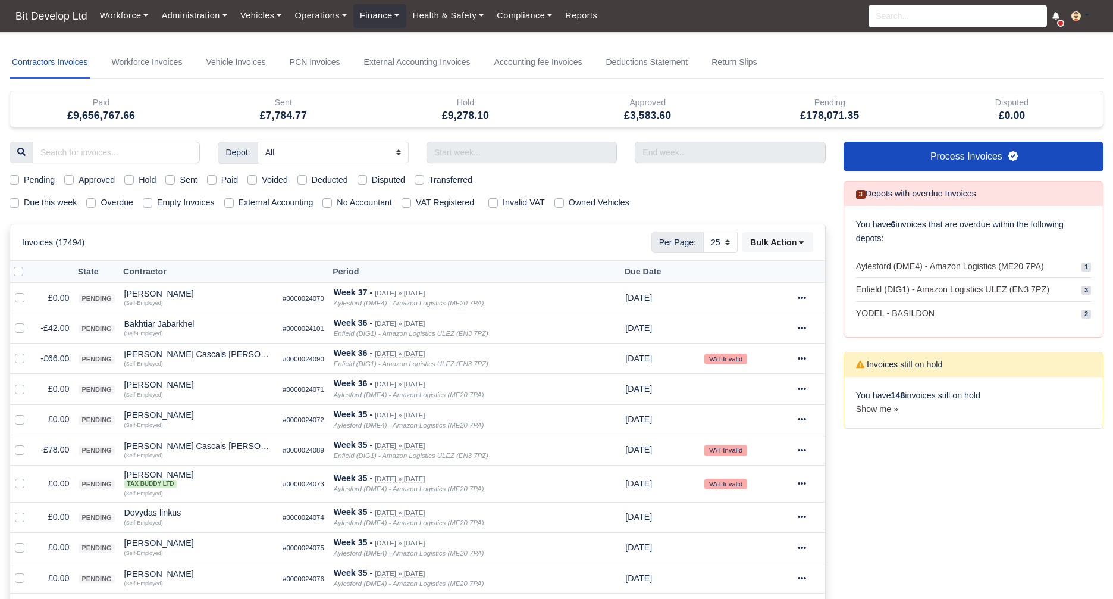
select select "25"
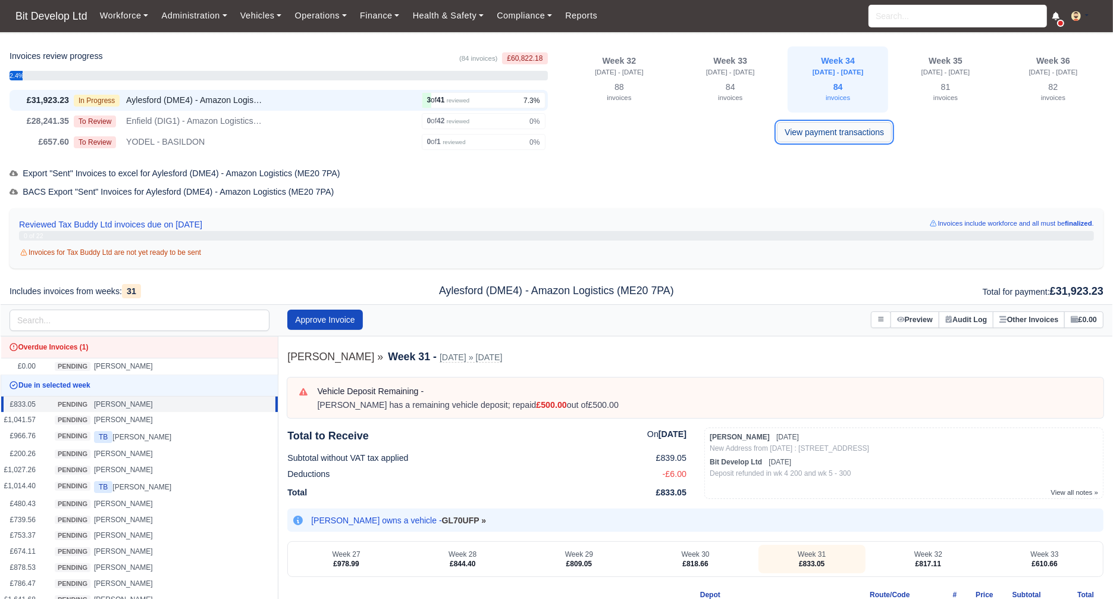
click at [839, 137] on link "View payment transactions" at bounding box center [834, 132] width 115 height 20
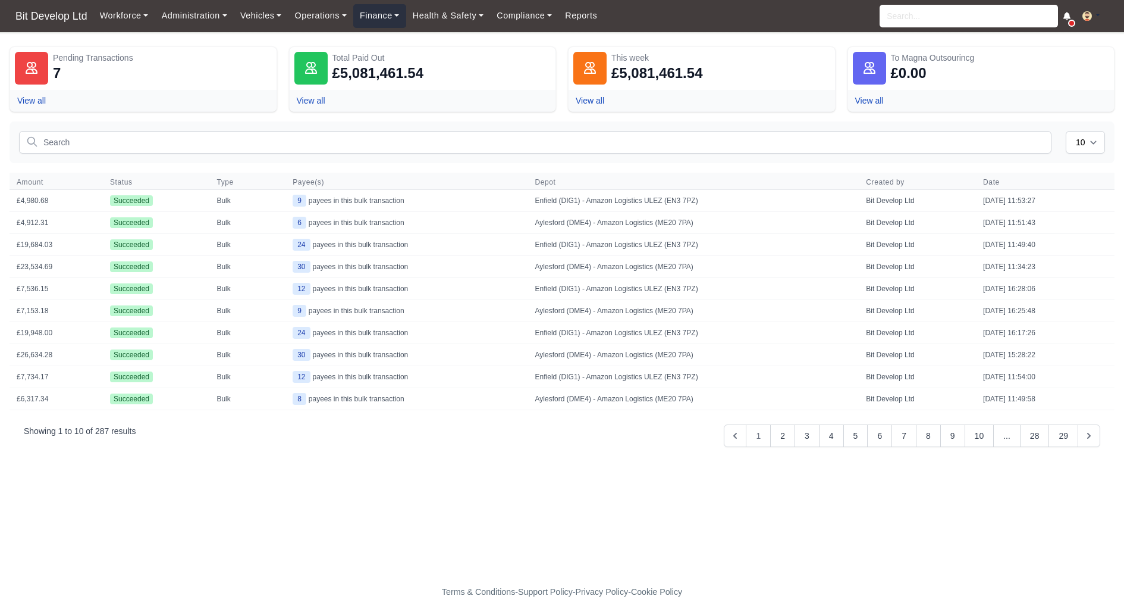
click at [394, 15] on link "Finance" at bounding box center [379, 15] width 53 height 23
click at [394, 35] on link "Invoices" at bounding box center [407, 42] width 96 height 25
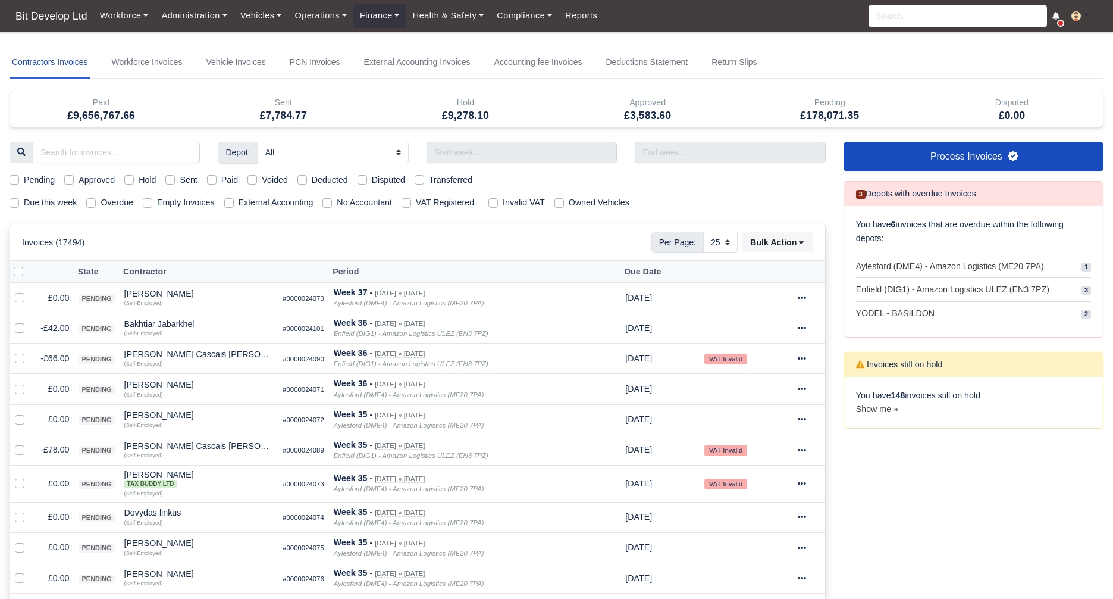
select select "25"
click at [782, 243] on button "Bulk Action" at bounding box center [777, 242] width 71 height 20
click at [24, 202] on label "Due this week" at bounding box center [50, 203] width 53 height 14
click at [18, 202] on input "Due this week" at bounding box center [15, 201] width 10 height 10
checkbox input "true"
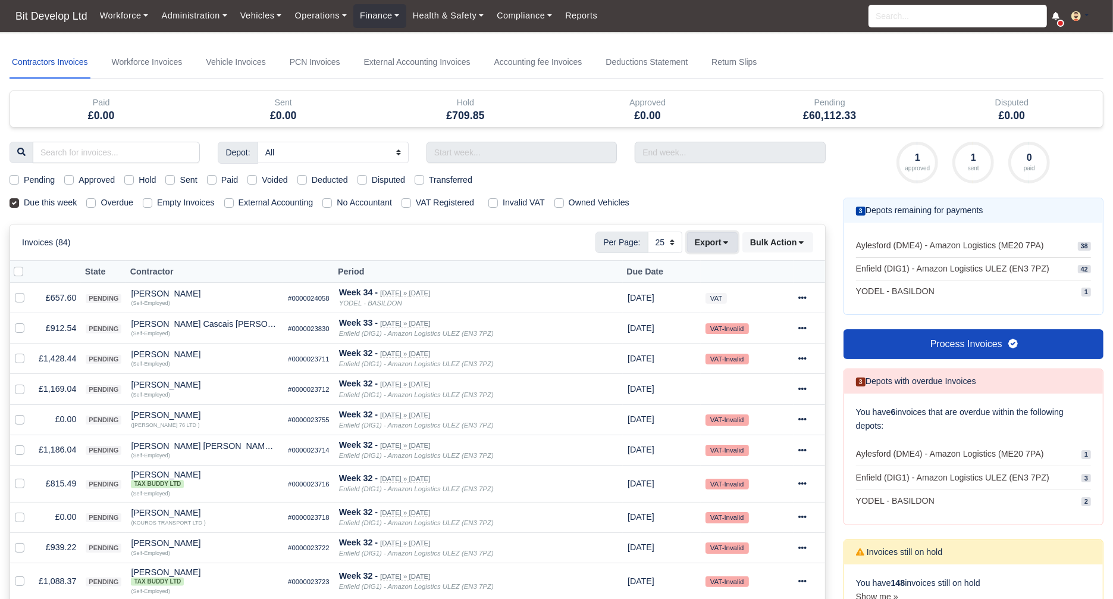
click at [723, 240] on icon at bounding box center [726, 242] width 8 height 8
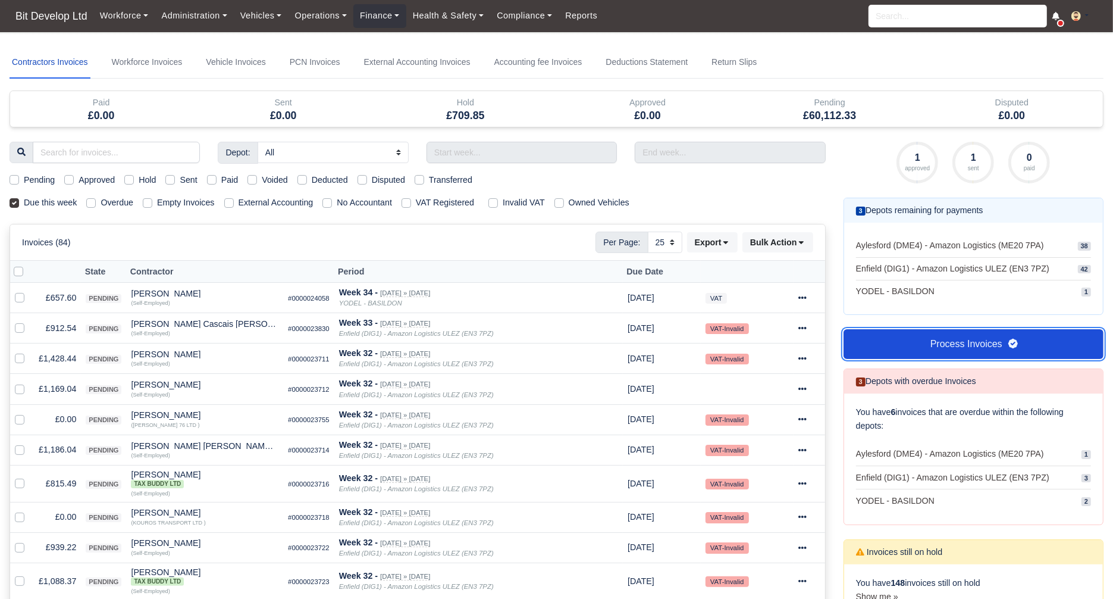
click at [865, 333] on link "Process Invoices" at bounding box center [974, 344] width 260 height 30
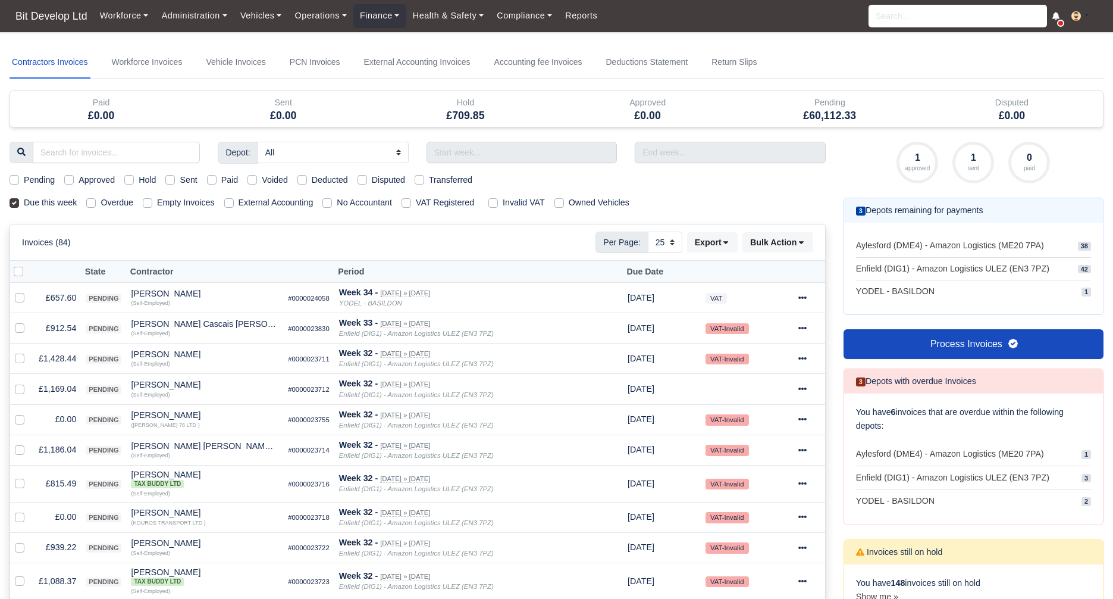
select select "25"
click at [709, 252] on div "Invoices (84) Per Page: 10 25 50 Export Data export: Export BACS 18 Download In…" at bounding box center [417, 242] width 815 height 36
click at [709, 248] on button "Export" at bounding box center [712, 242] width 51 height 20
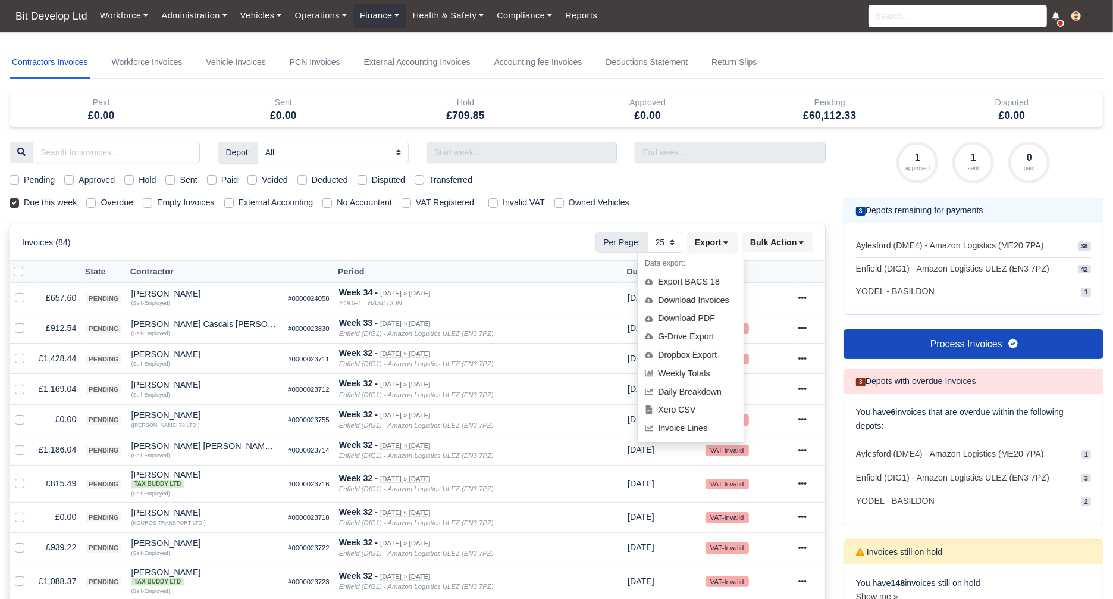
click at [751, 207] on div "Due this week Overdue Empty Invoices External Accounting No Accountant VAT Regi…" at bounding box center [418, 203] width 834 height 14
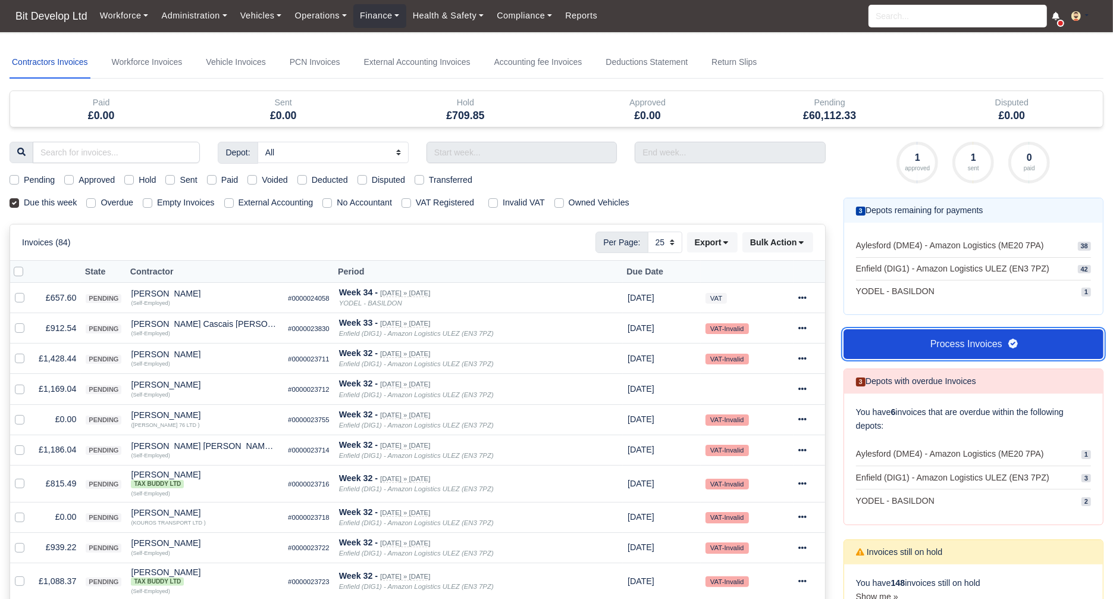
click at [914, 329] on link "Process Invoices" at bounding box center [974, 344] width 260 height 30
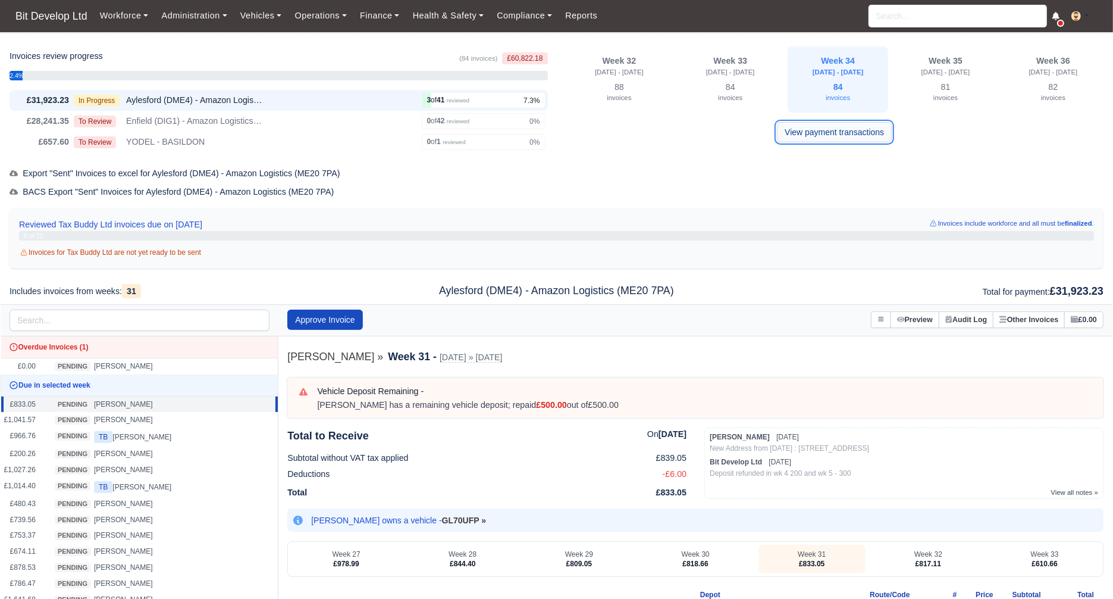
click at [828, 134] on link "View payment transactions" at bounding box center [834, 132] width 115 height 20
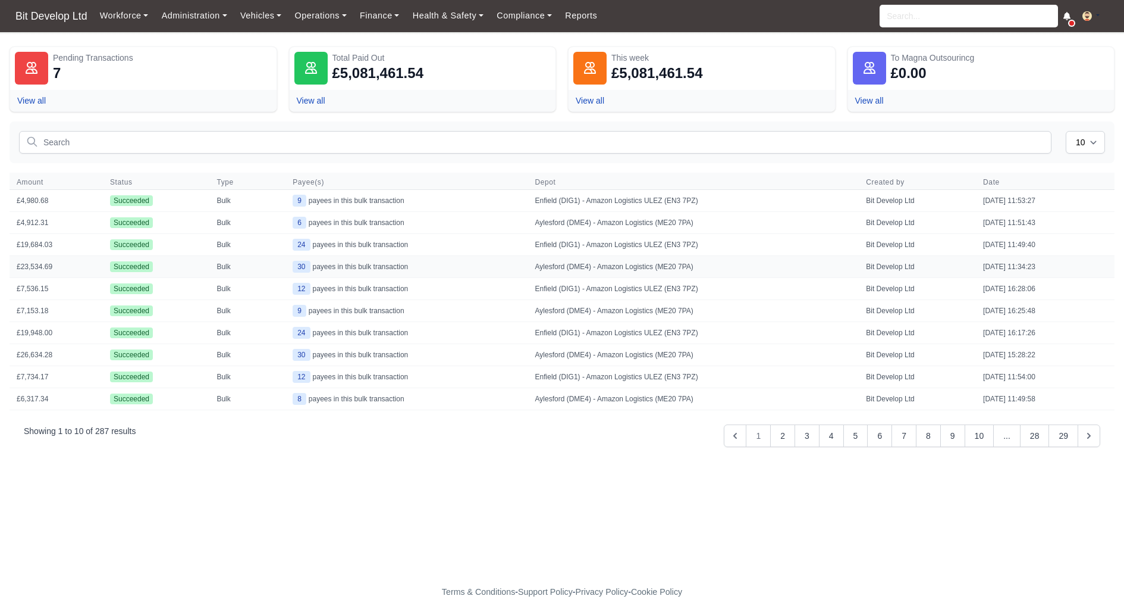
click at [293, 267] on span "30" at bounding box center [301, 267] width 17 height 12
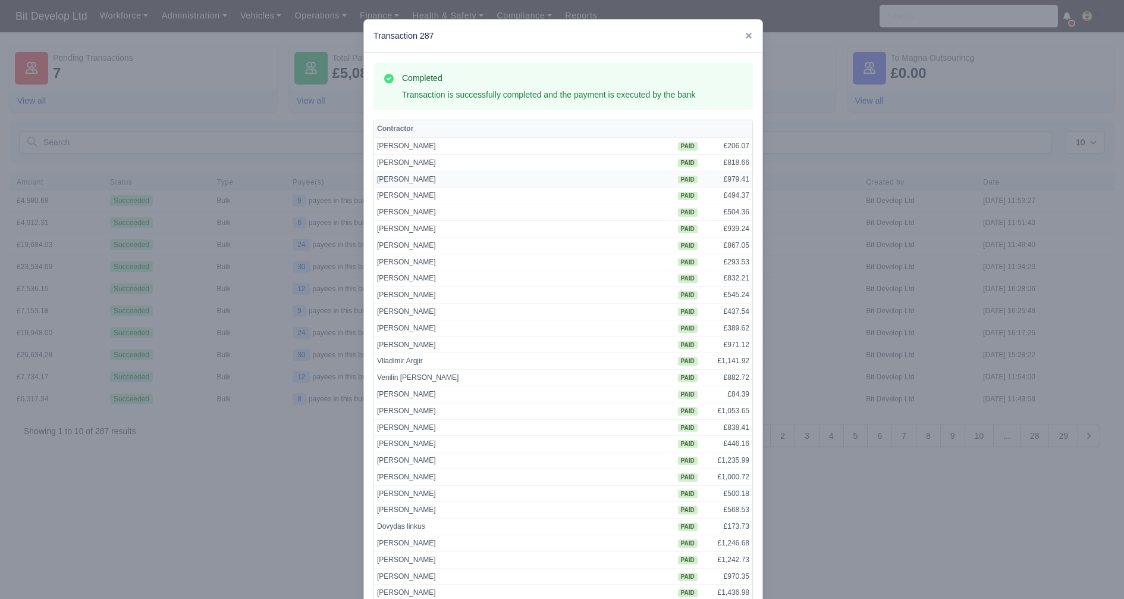
drag, startPoint x: 713, startPoint y: 178, endPoint x: 744, endPoint y: 178, distance: 30.3
click at [744, 178] on td "£979.41" at bounding box center [727, 179] width 52 height 17
click at [764, 170] on div at bounding box center [562, 299] width 1124 height 599
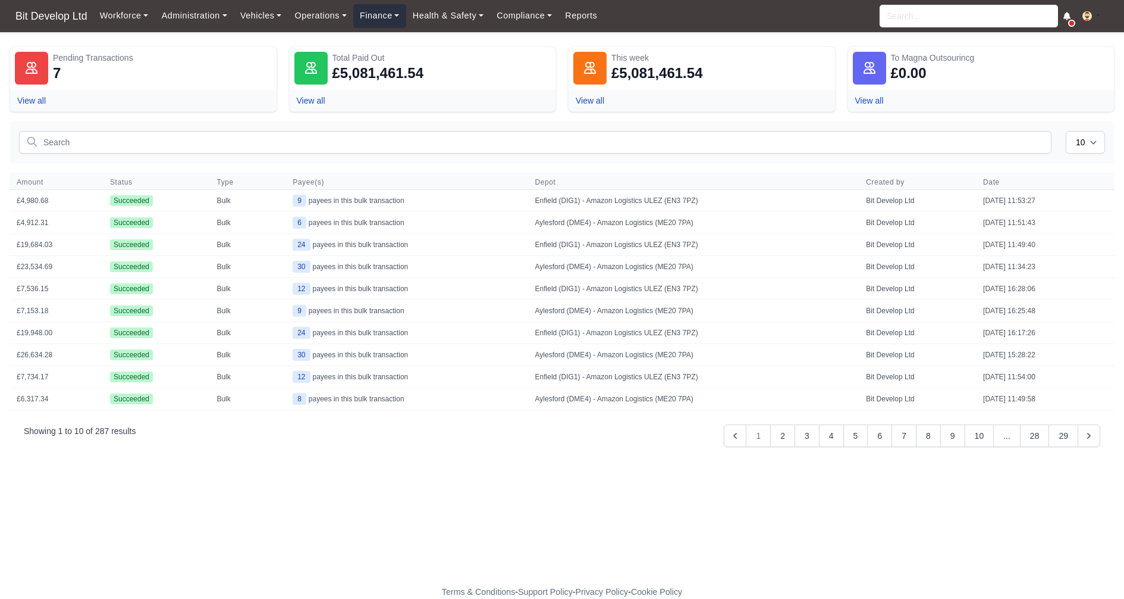
click at [388, 19] on link "Finance" at bounding box center [379, 15] width 53 height 23
click at [385, 44] on link "Invoices" at bounding box center [407, 42] width 96 height 25
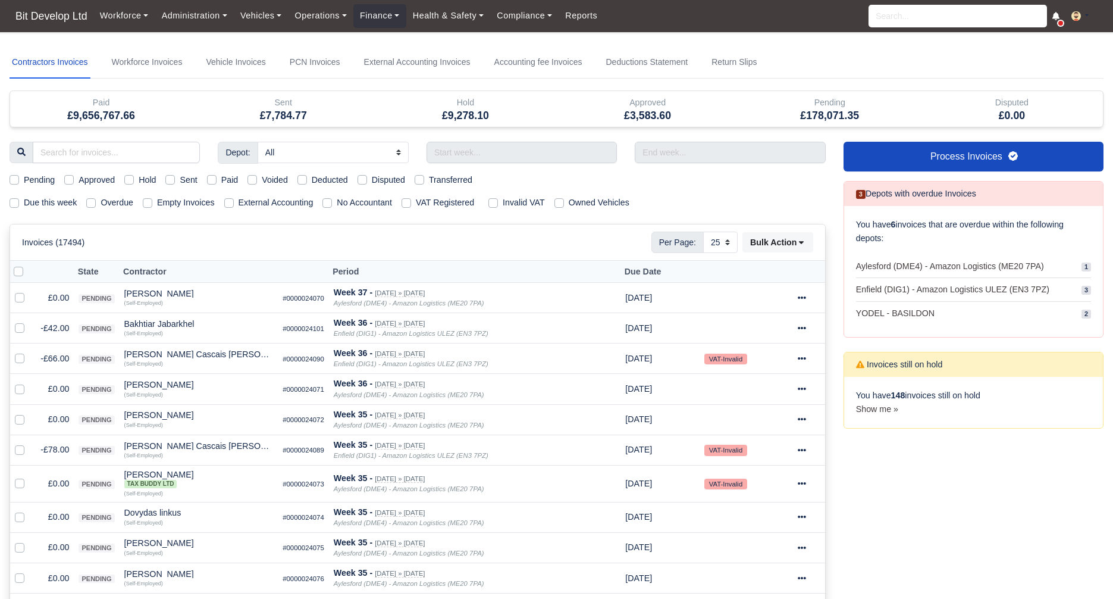
select select "25"
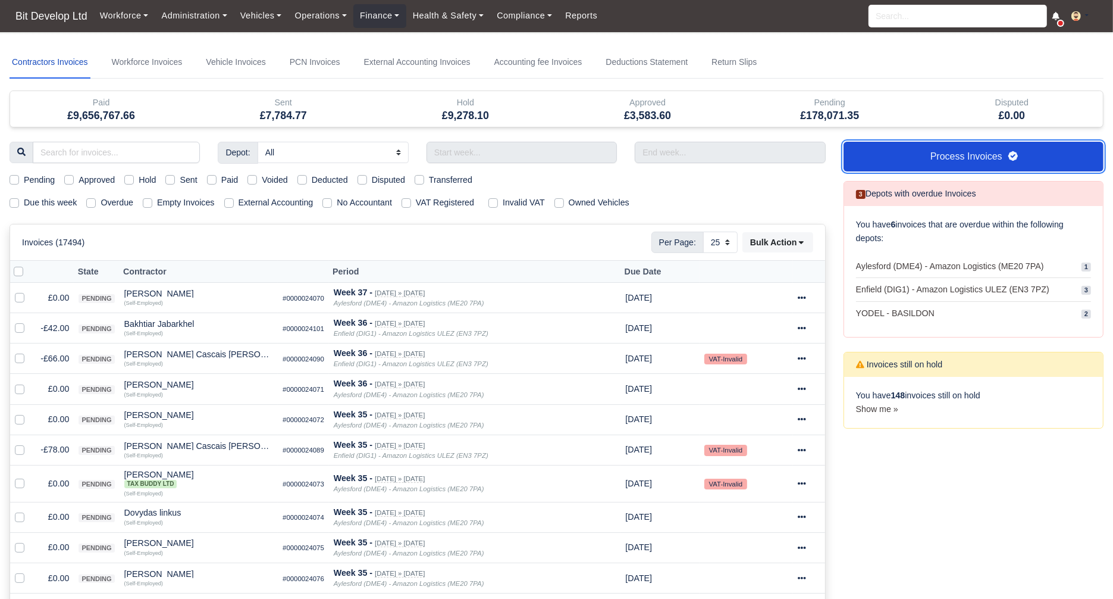
click at [1001, 153] on link "Process Invoices" at bounding box center [974, 157] width 260 height 30
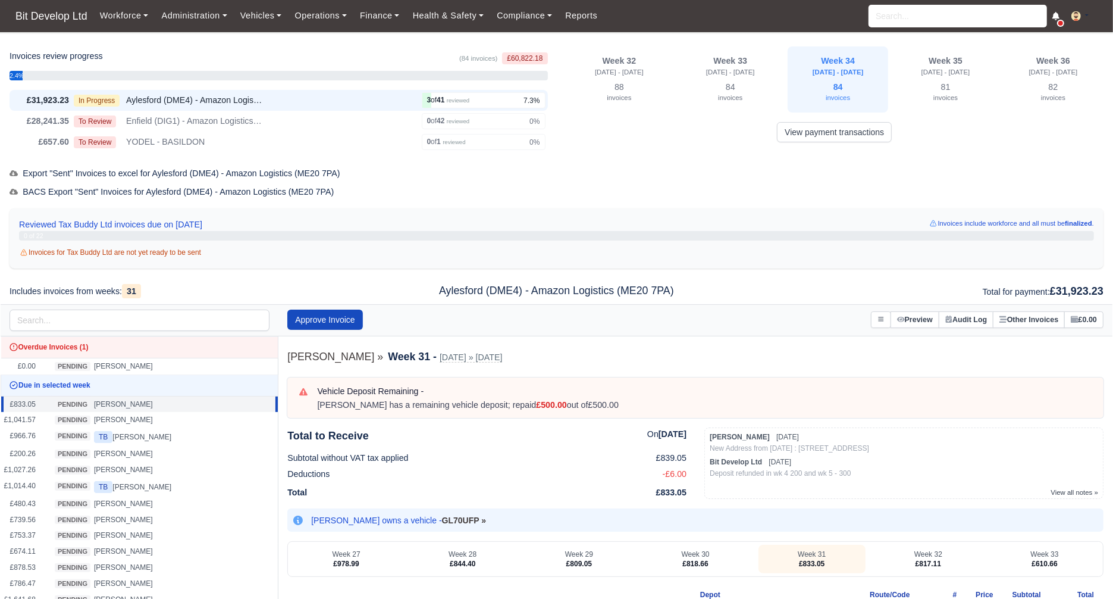
click at [743, 185] on div "BACS Export "Sent" Invoices for Aylesford (DME4) - Amazon Logistics (ME20 7PA)" at bounding box center [557, 192] width 1094 height 14
click at [388, 24] on link "Finance" at bounding box center [379, 15] width 53 height 23
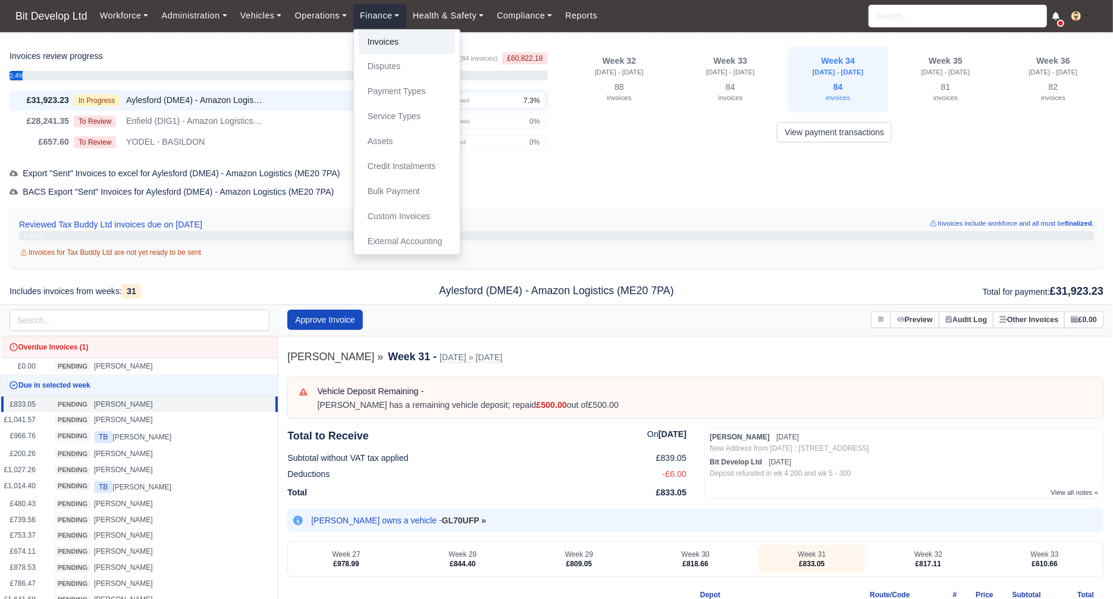
click at [388, 37] on link "Invoices" at bounding box center [407, 42] width 96 height 25
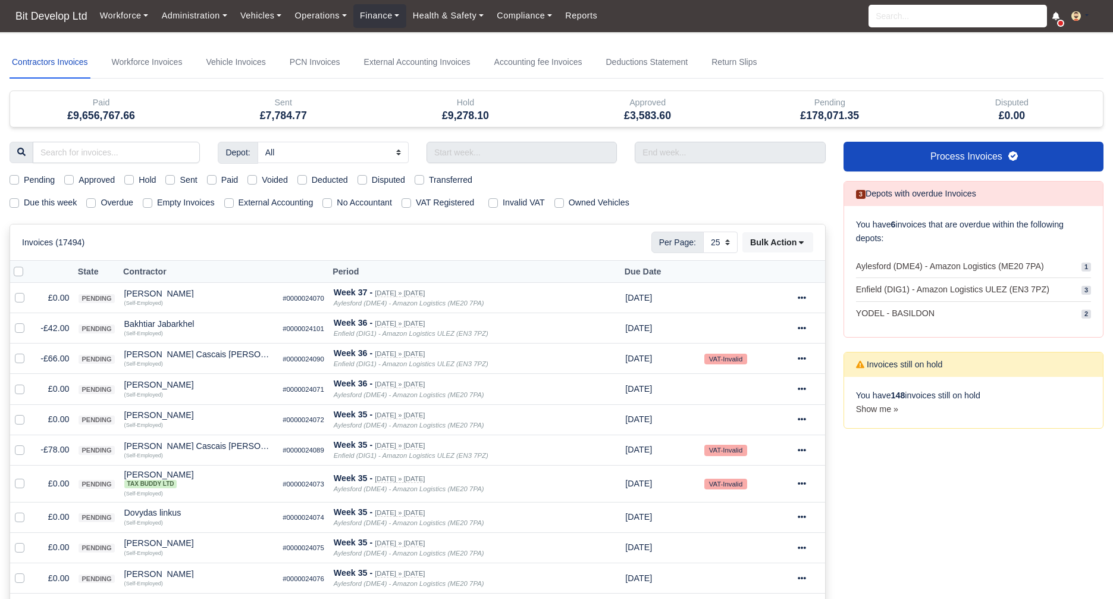
select select "25"
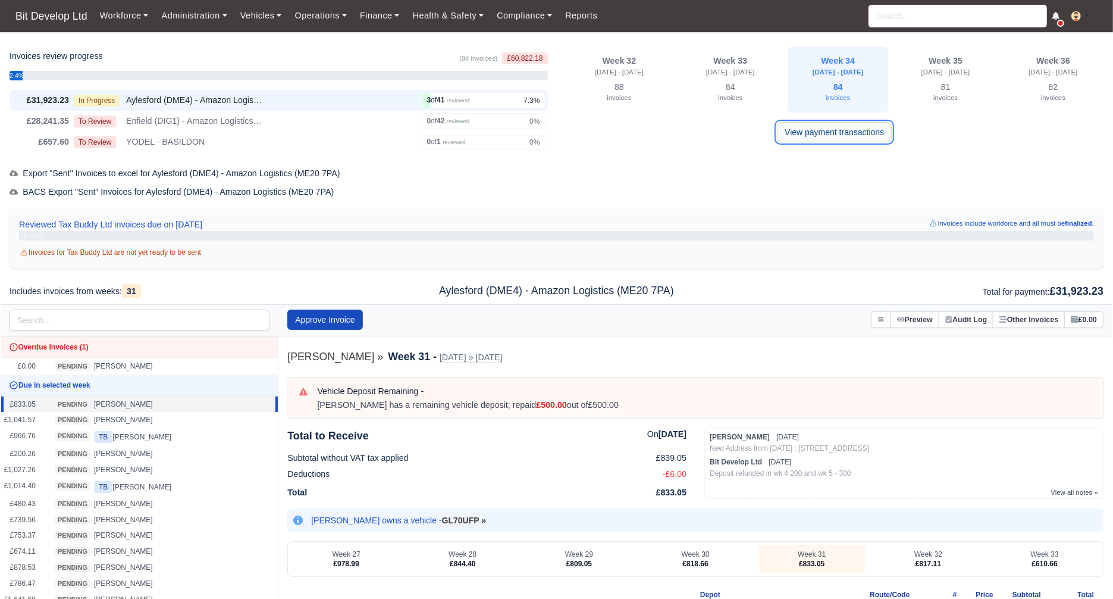
click at [857, 133] on link "View payment transactions" at bounding box center [834, 132] width 115 height 20
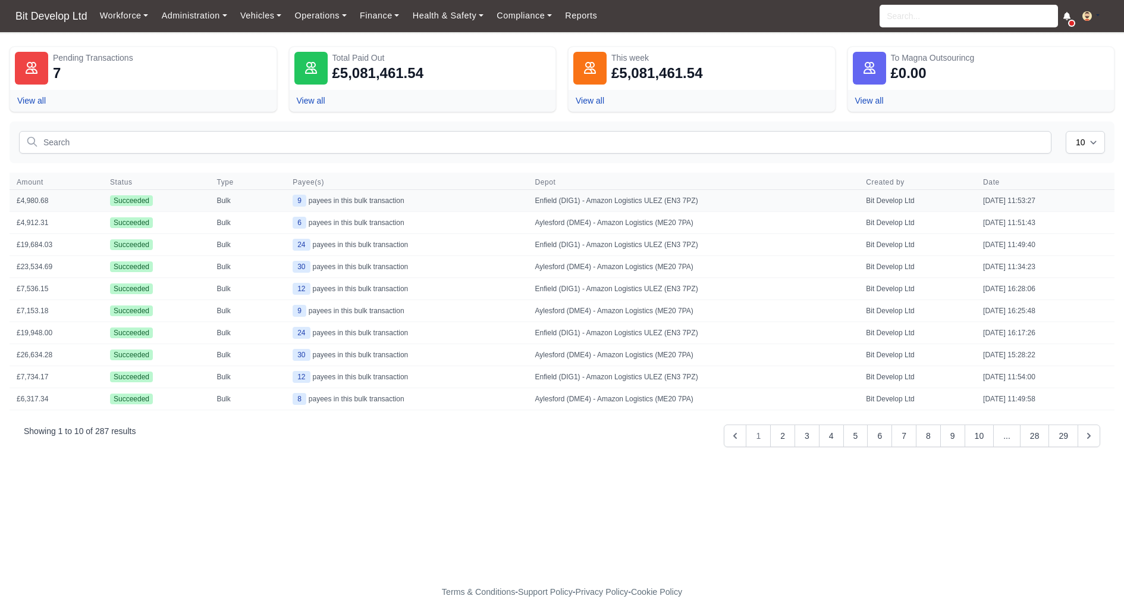
click at [641, 197] on td "Enfield (DIG1) - Amazon Logistics ULEZ (EN3 7PZ)" at bounding box center [693, 201] width 331 height 22
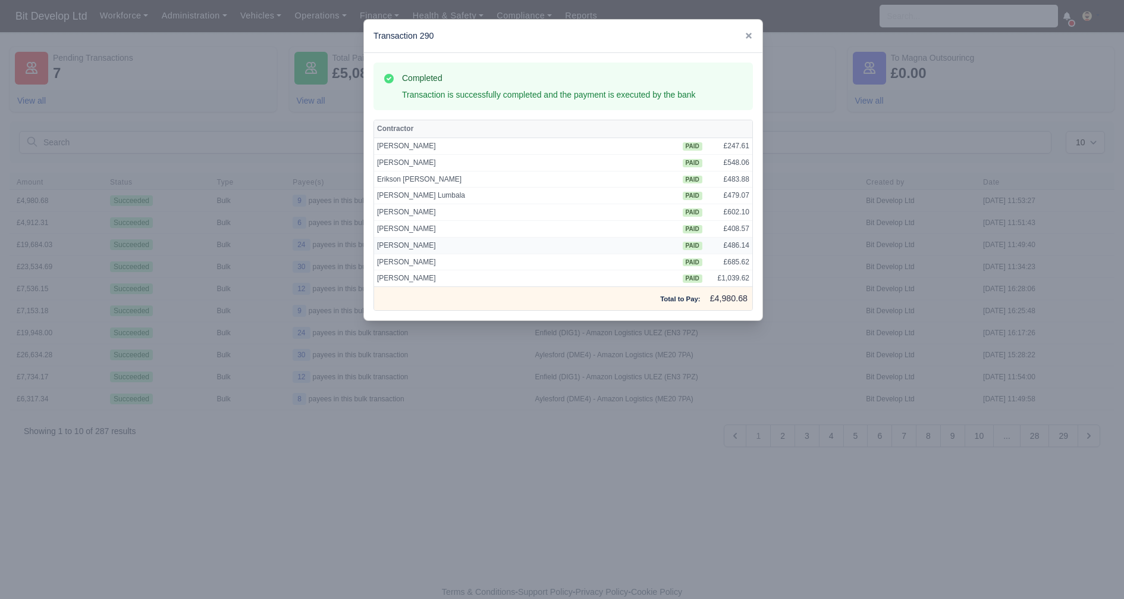
drag, startPoint x: 408, startPoint y: 144, endPoint x: 582, endPoint y: 236, distance: 196.9
click at [581, 233] on tbody "[PERSON_NAME] paid £247.61 [PERSON_NAME] paid £548.06 [PERSON_NAME] paid" at bounding box center [563, 211] width 378 height 149
click at [749, 36] on icon at bounding box center [749, 36] width 6 height 6
